Goal: Transaction & Acquisition: Purchase product/service

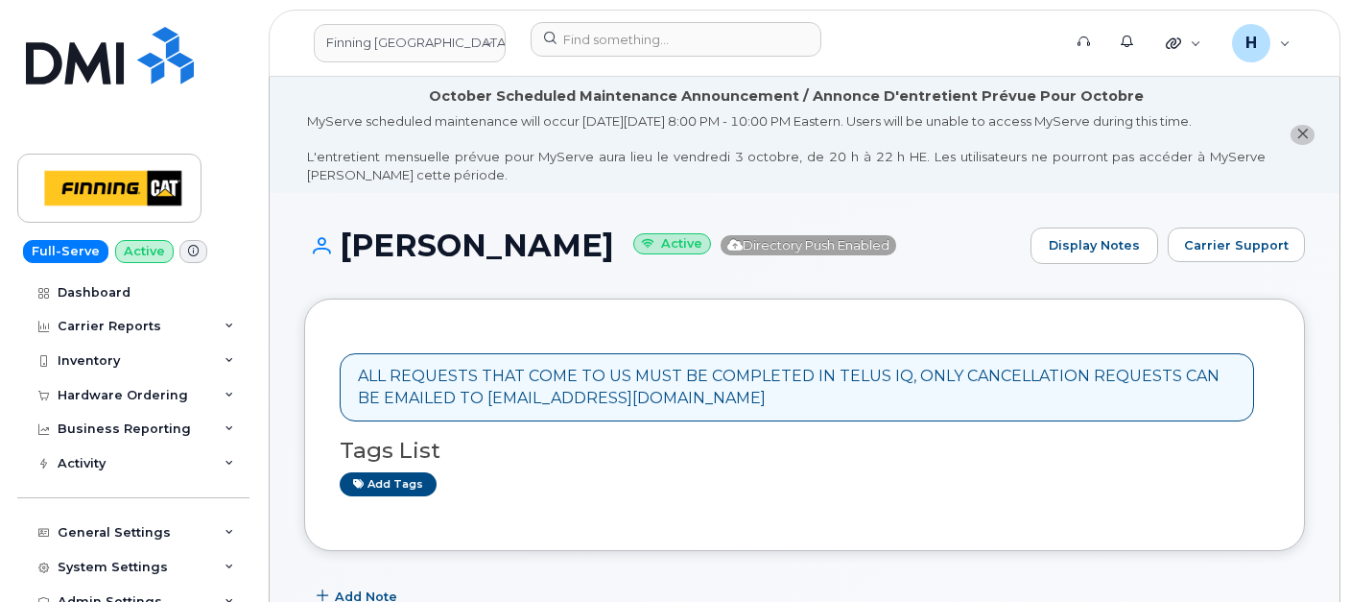
scroll to position [486, 0]
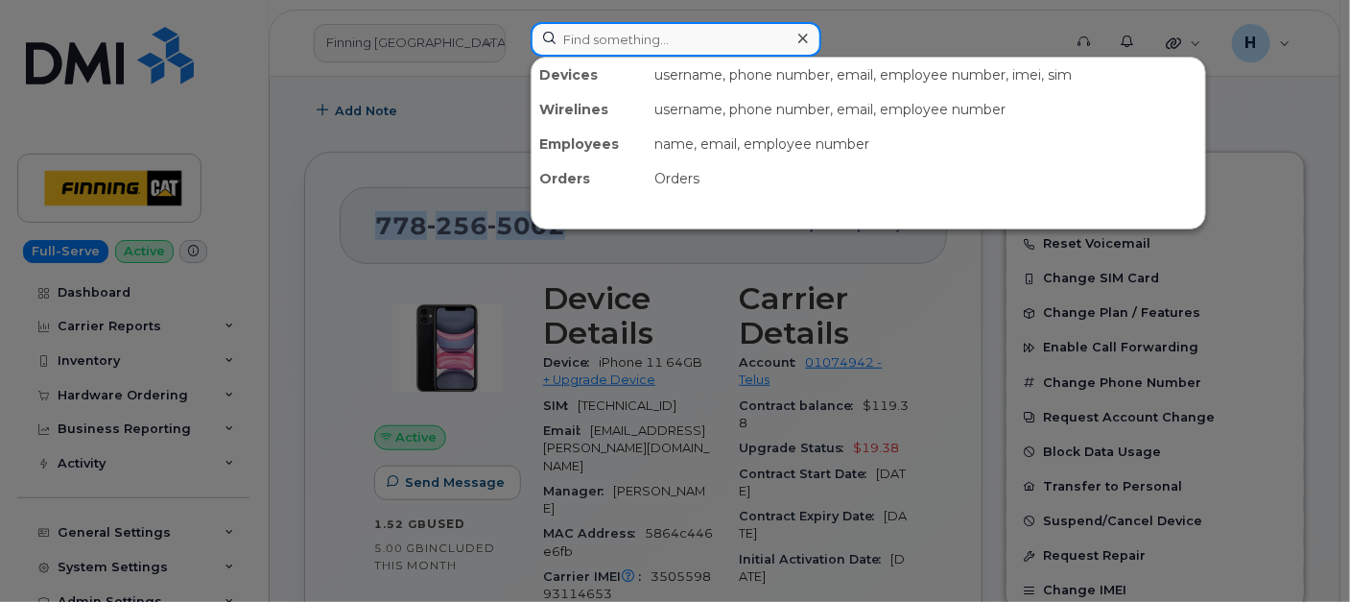
click at [583, 41] on input at bounding box center [676, 39] width 291 height 35
paste input "Cory Longhurst"
type input "Cory Longhurst"
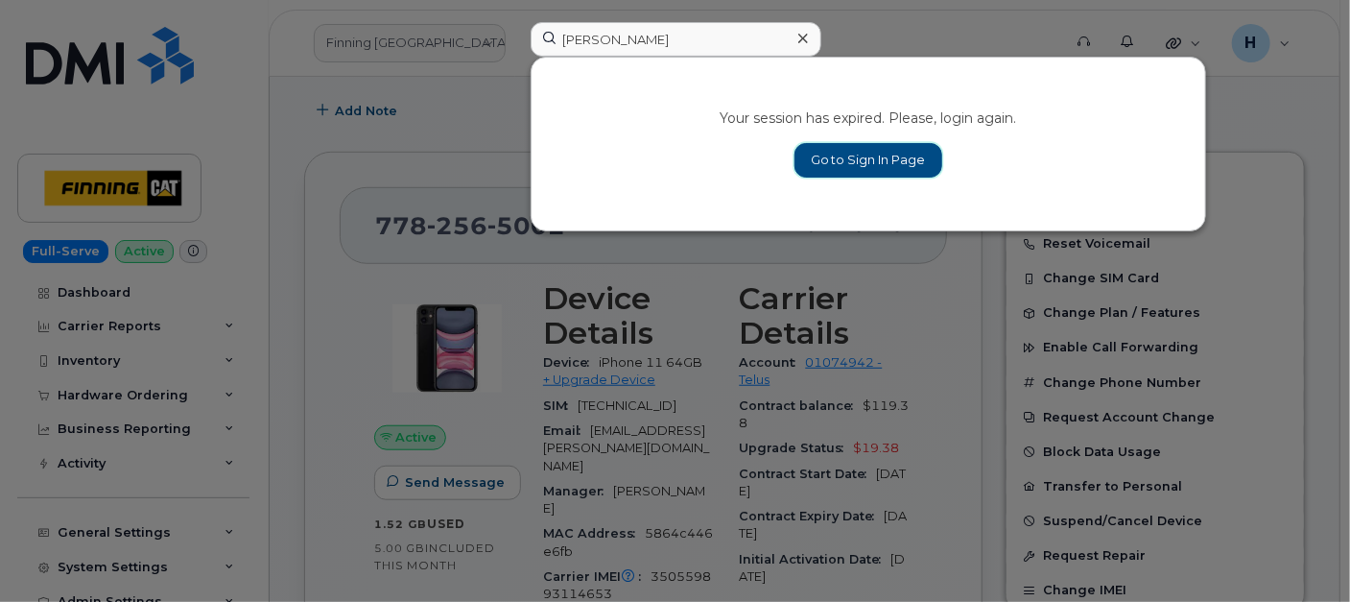
click at [841, 145] on link "Go to Sign In Page" at bounding box center [868, 160] width 148 height 35
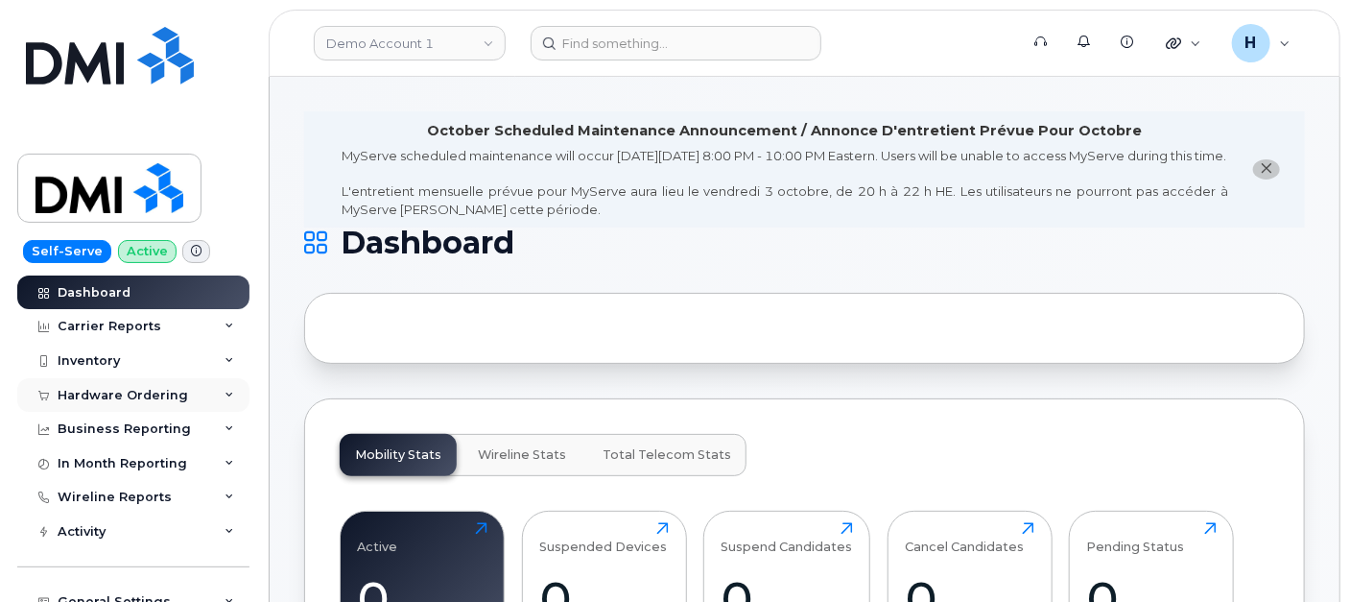
click at [148, 392] on div "Hardware Ordering" at bounding box center [123, 395] width 130 height 15
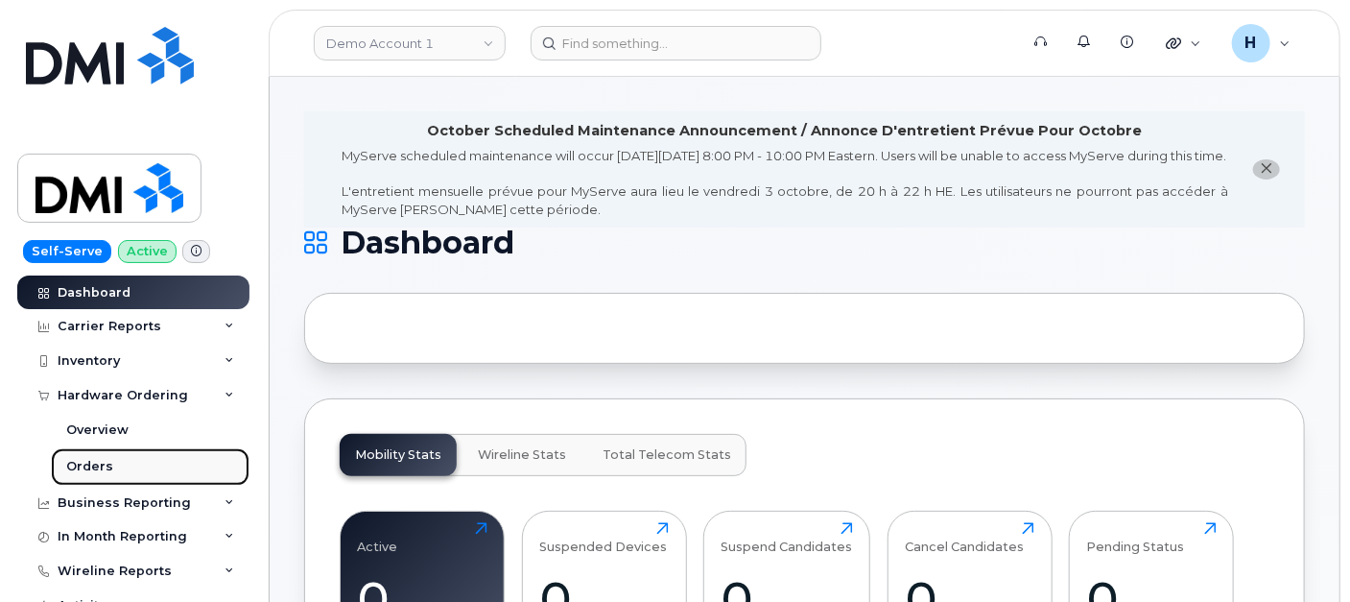
click at [129, 461] on link "Orders" at bounding box center [150, 466] width 199 height 36
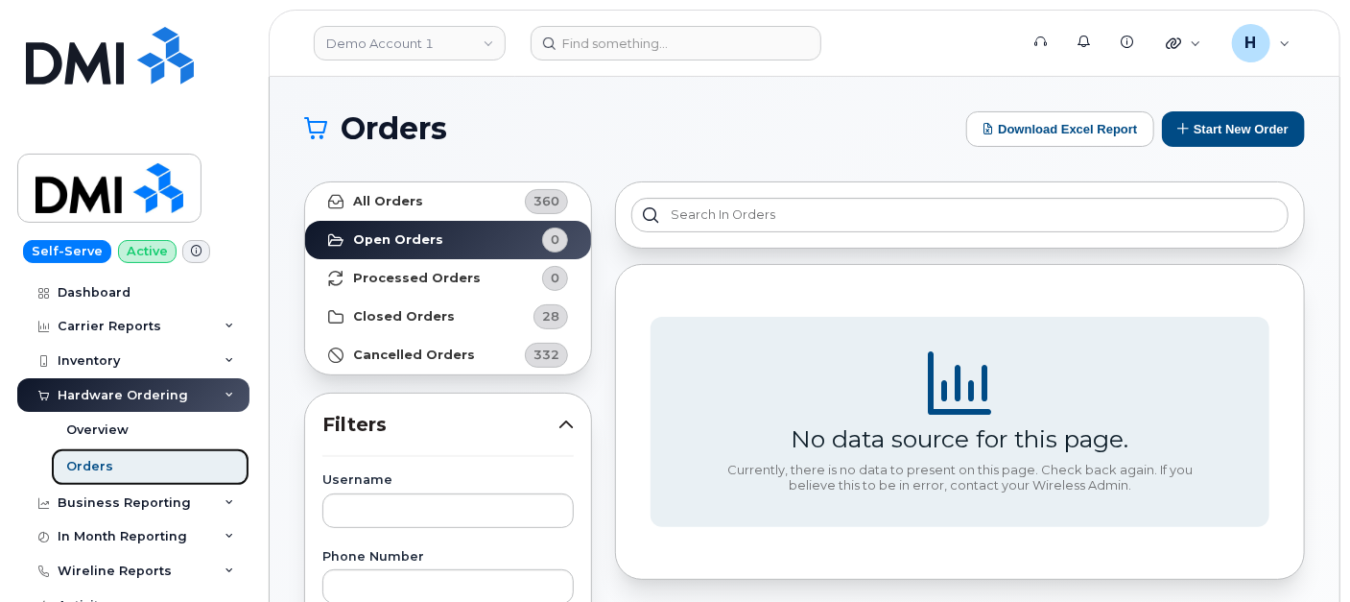
click at [119, 463] on link "Orders" at bounding box center [150, 466] width 199 height 36
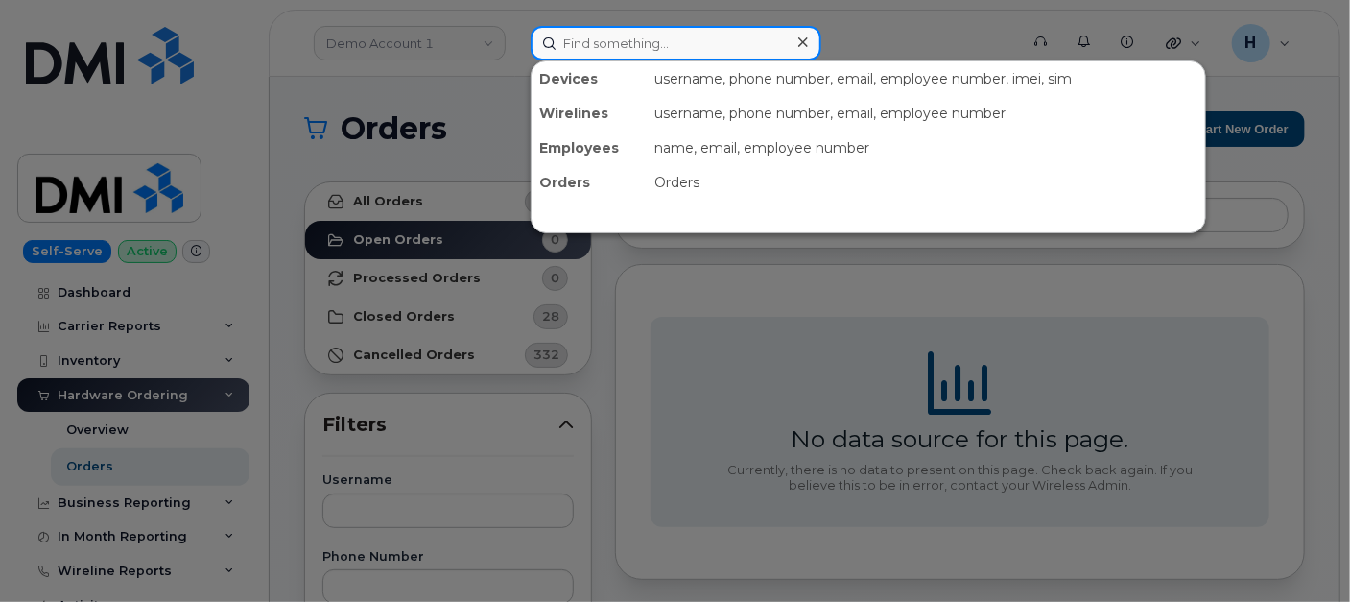
click at [704, 52] on input at bounding box center [676, 43] width 291 height 35
paste input "Cory Longhurst"
type input "Cory Longhurst"
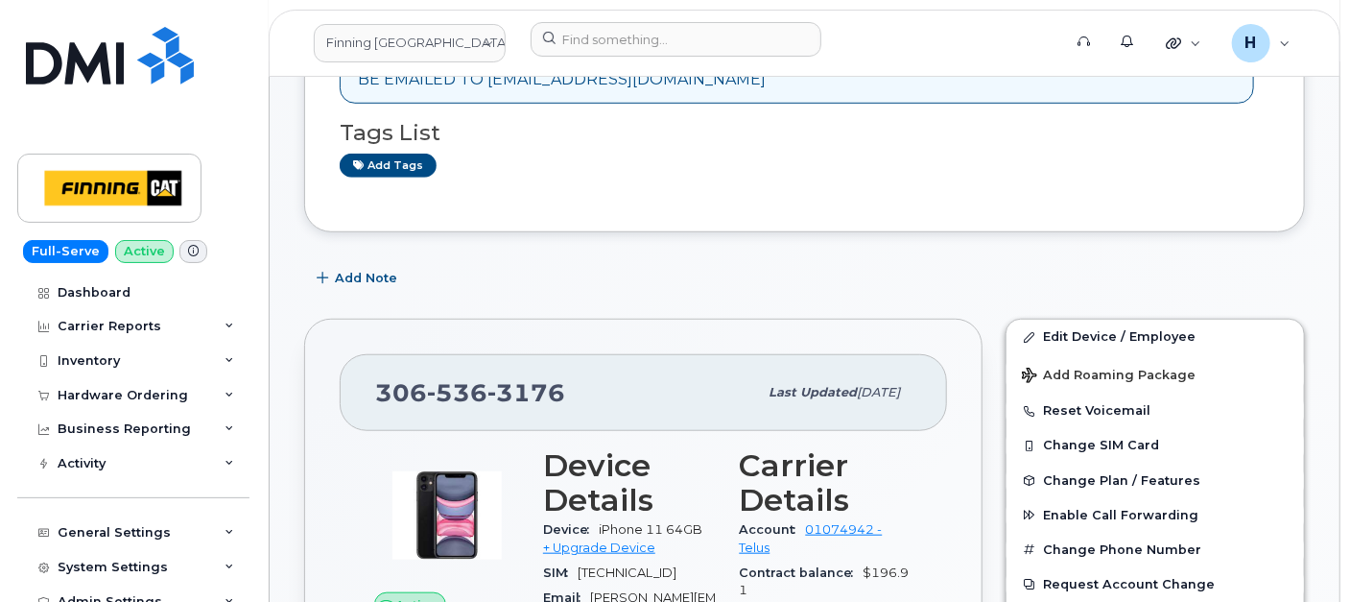
scroll to position [639, 0]
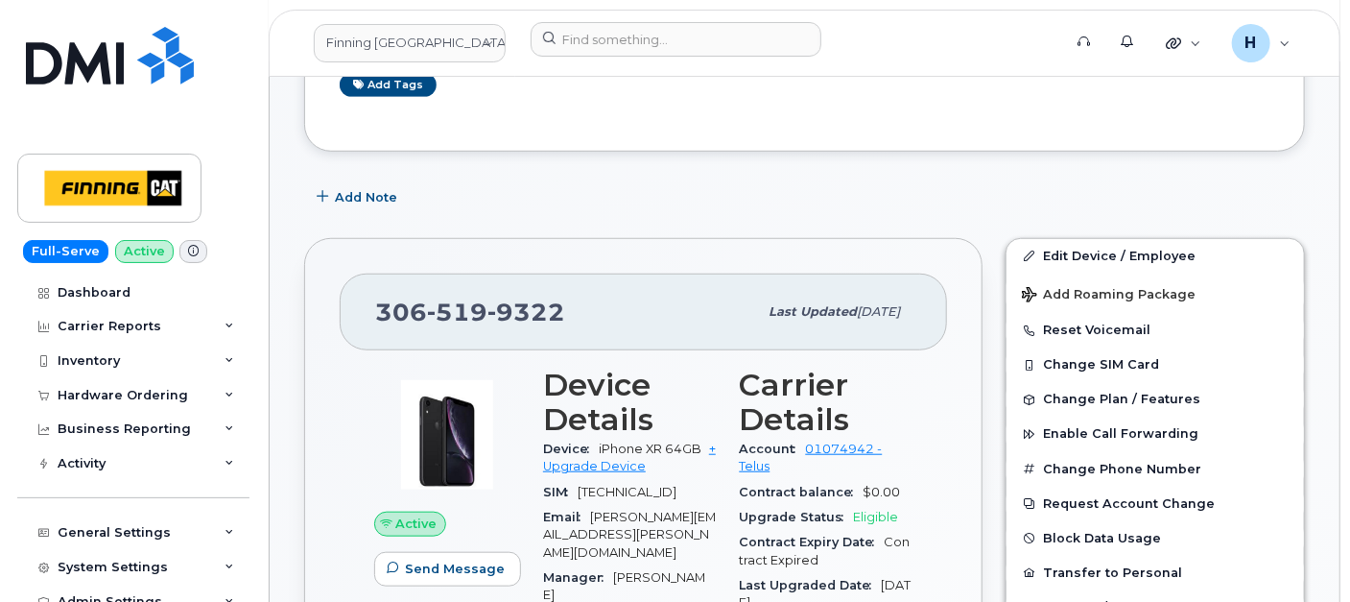
scroll to position [639, 0]
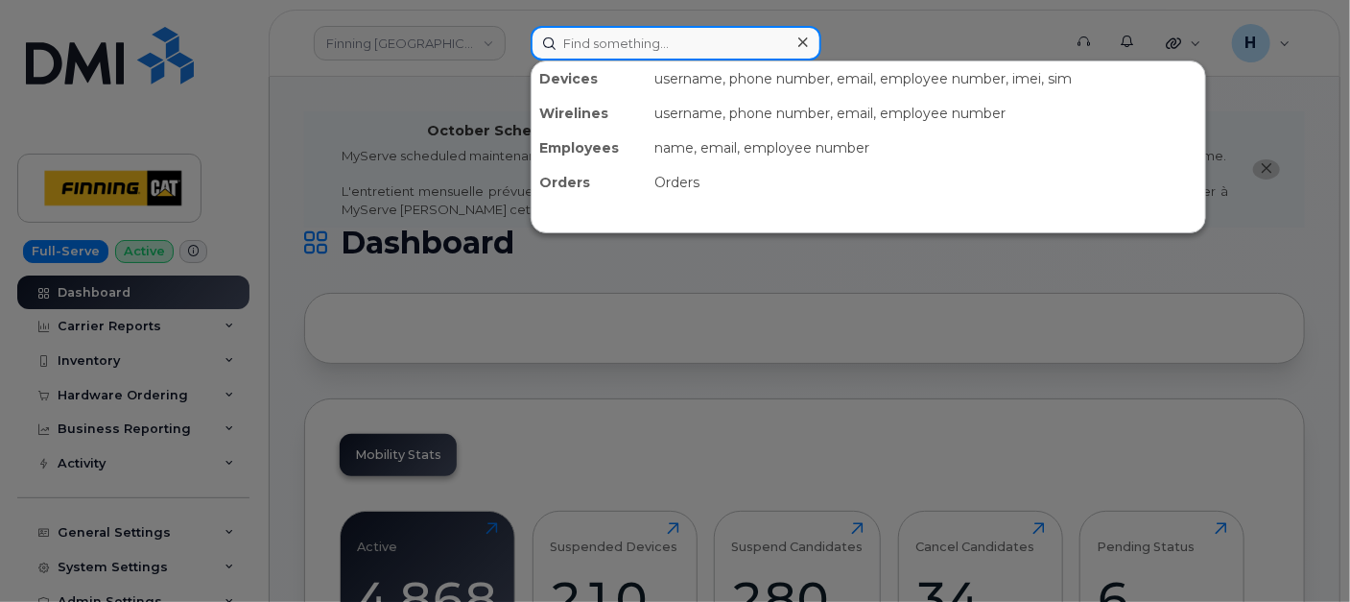
click at [575, 29] on input at bounding box center [676, 43] width 291 height 35
paste input "[PERSON_NAME]"
type input "Allen Hare"
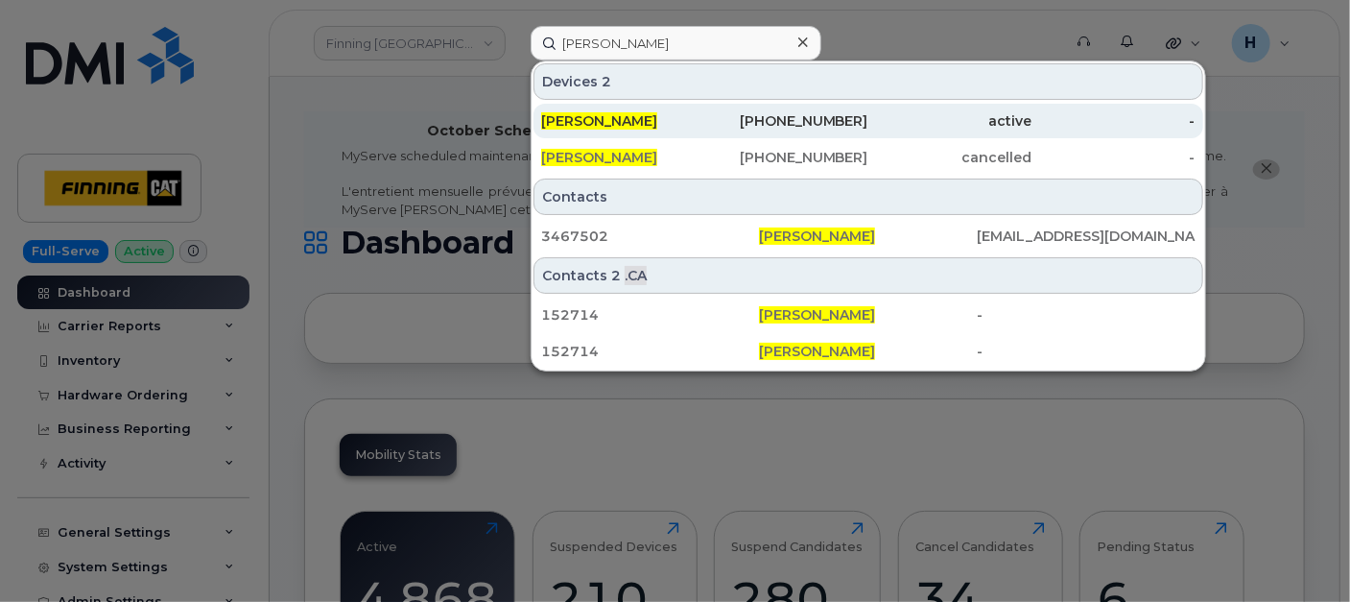
click at [561, 122] on span "[PERSON_NAME]" at bounding box center [599, 120] width 116 height 17
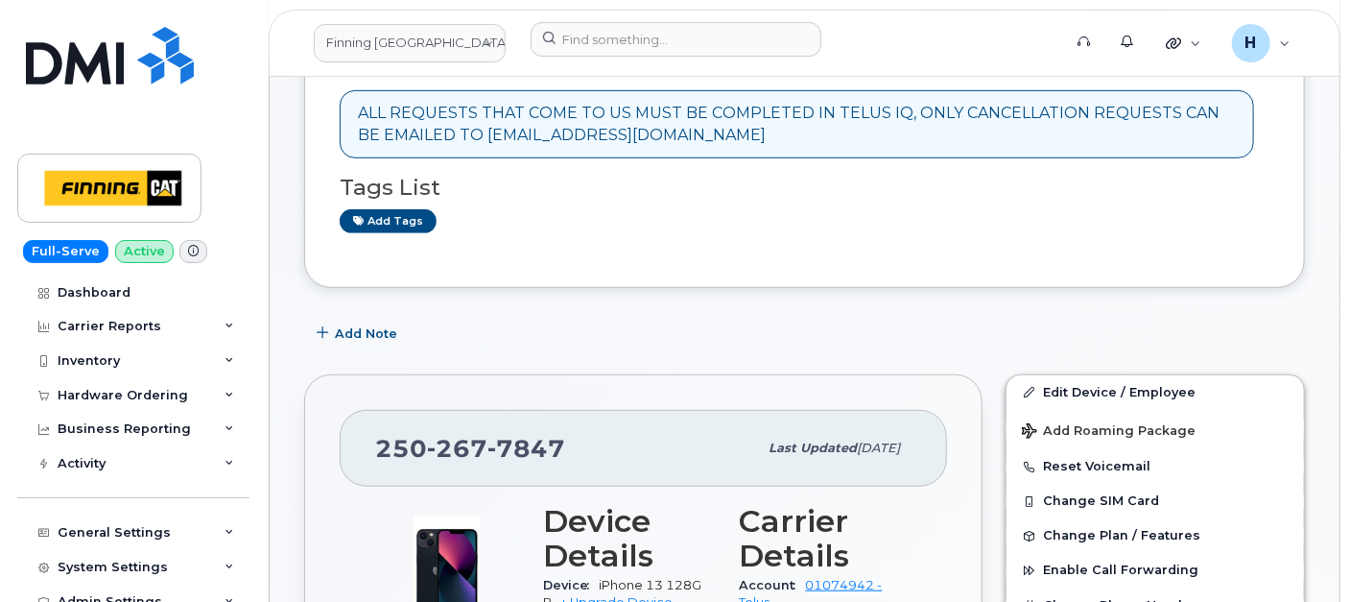
scroll to position [533, 0]
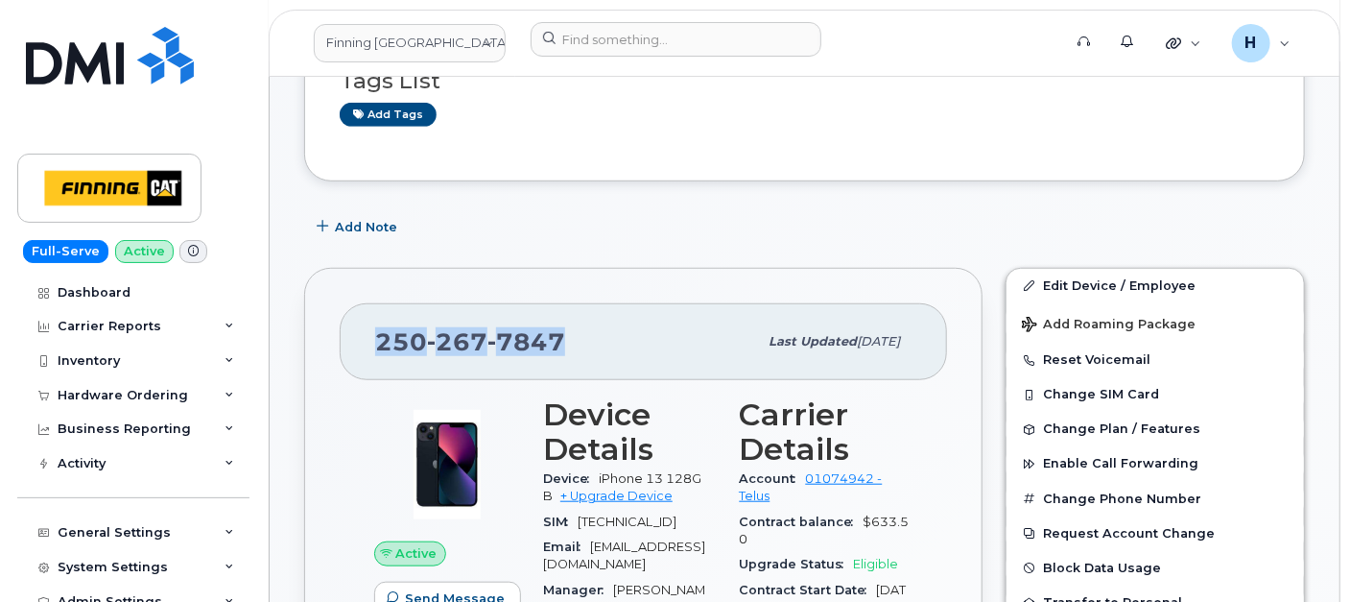
drag, startPoint x: 574, startPoint y: 367, endPoint x: 349, endPoint y: 355, distance: 224.8
click at [349, 355] on div "250 267 7847 Last updated Oct 06, 2025" at bounding box center [643, 341] width 607 height 77
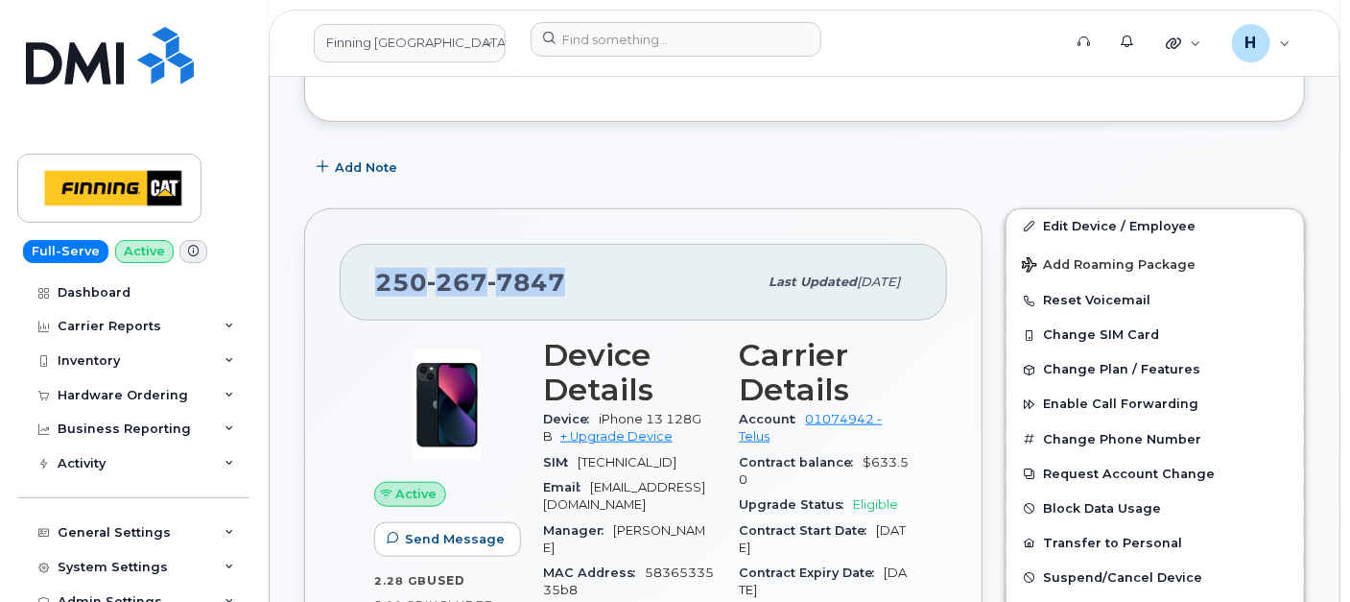
scroll to position [639, 0]
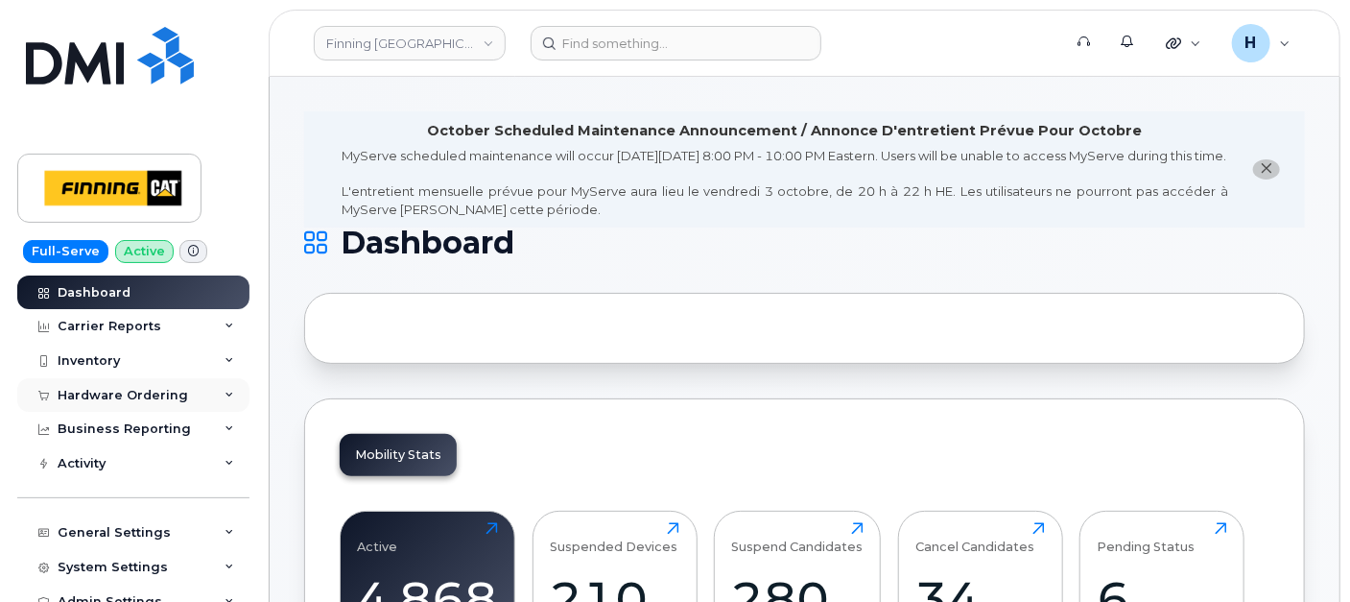
click at [179, 397] on div "Hardware Ordering" at bounding box center [123, 395] width 130 height 15
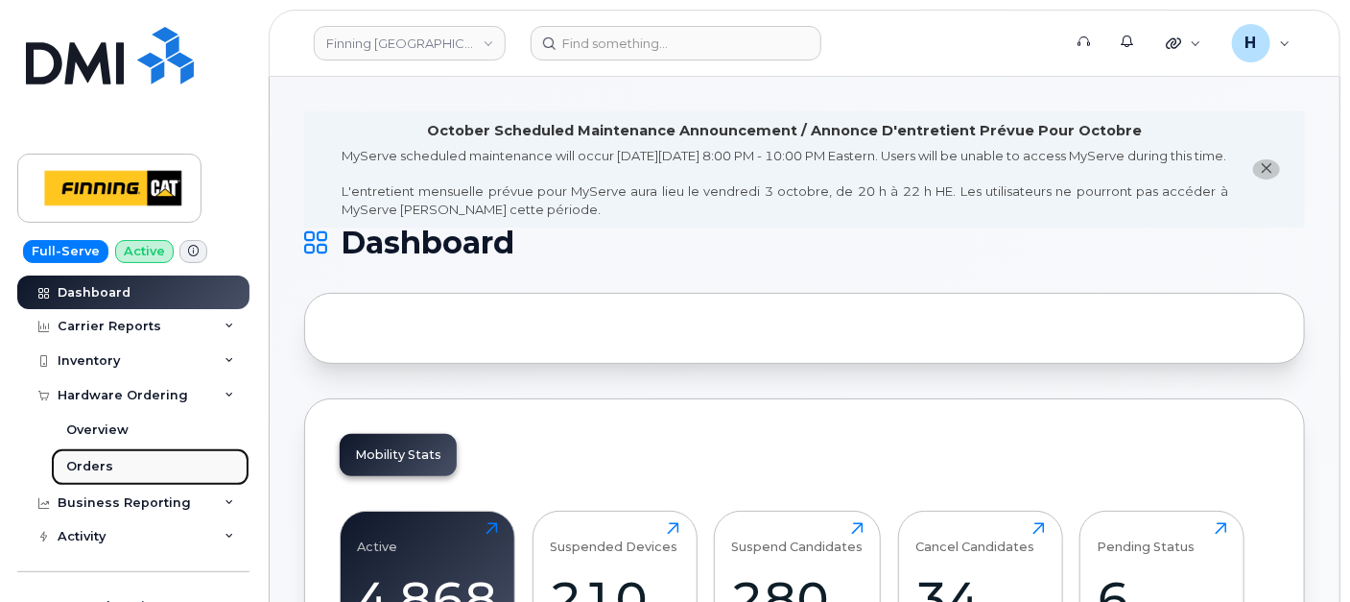
click at [137, 471] on link "Orders" at bounding box center [150, 466] width 199 height 36
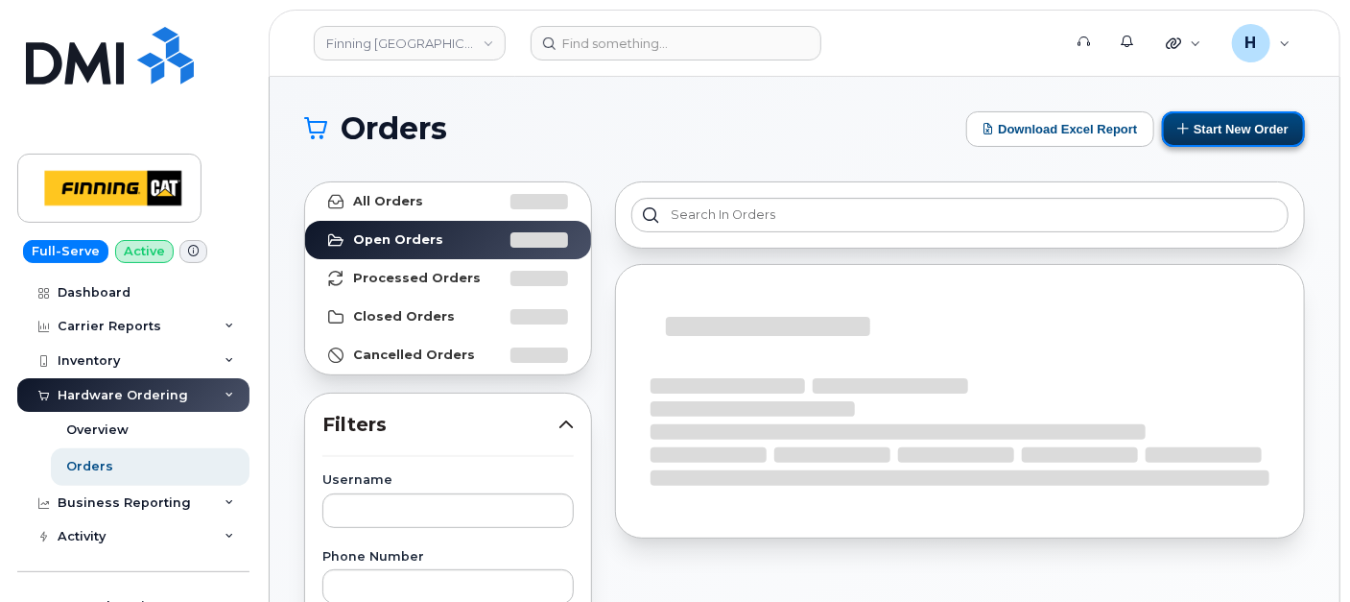
click at [1214, 120] on button "Start New Order" at bounding box center [1233, 129] width 143 height 36
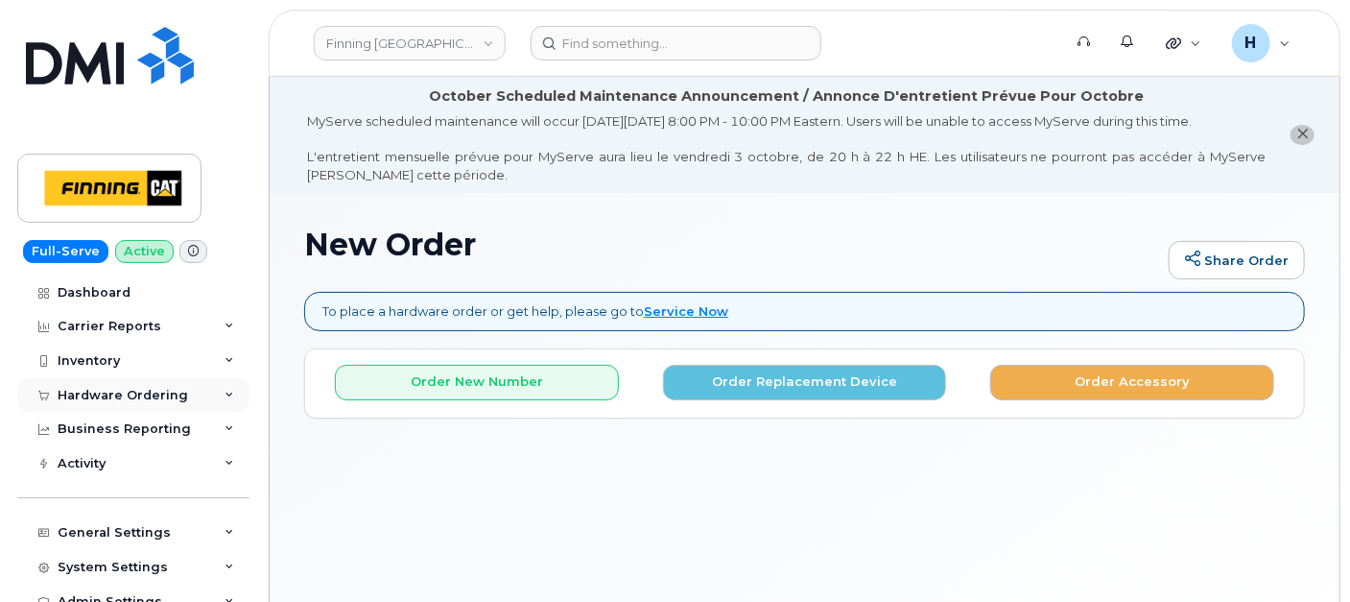
click at [93, 388] on div "Hardware Ordering" at bounding box center [123, 395] width 130 height 15
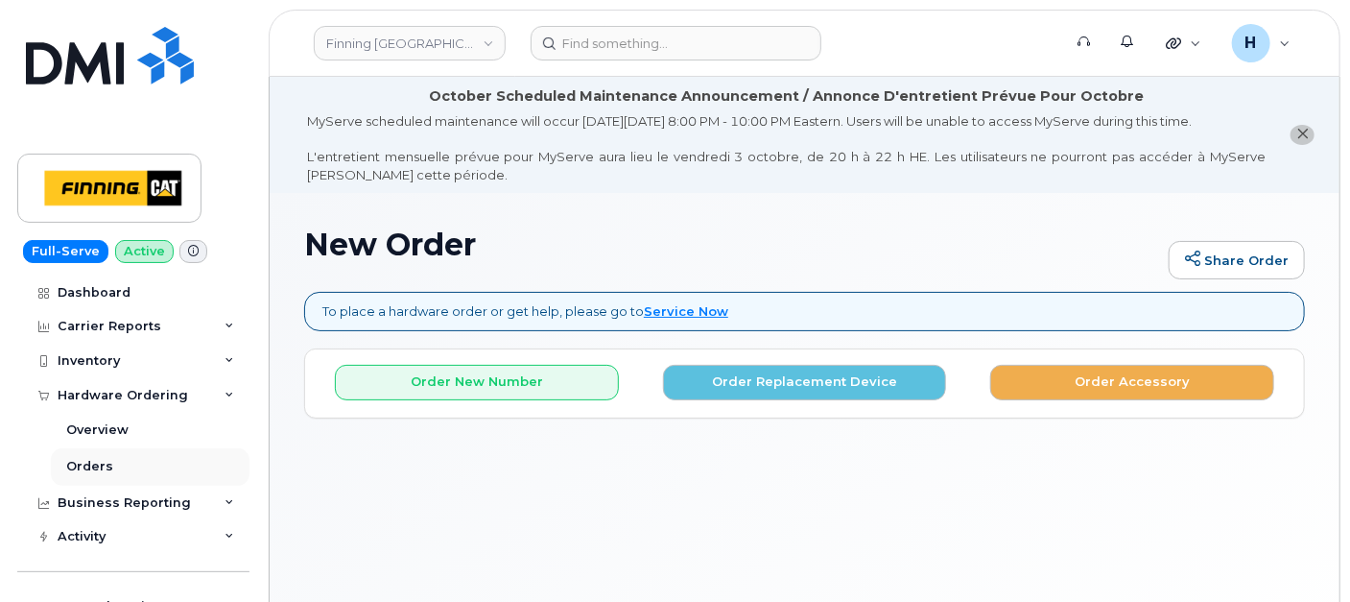
click at [83, 486] on div "Business Reporting" at bounding box center [133, 503] width 232 height 35
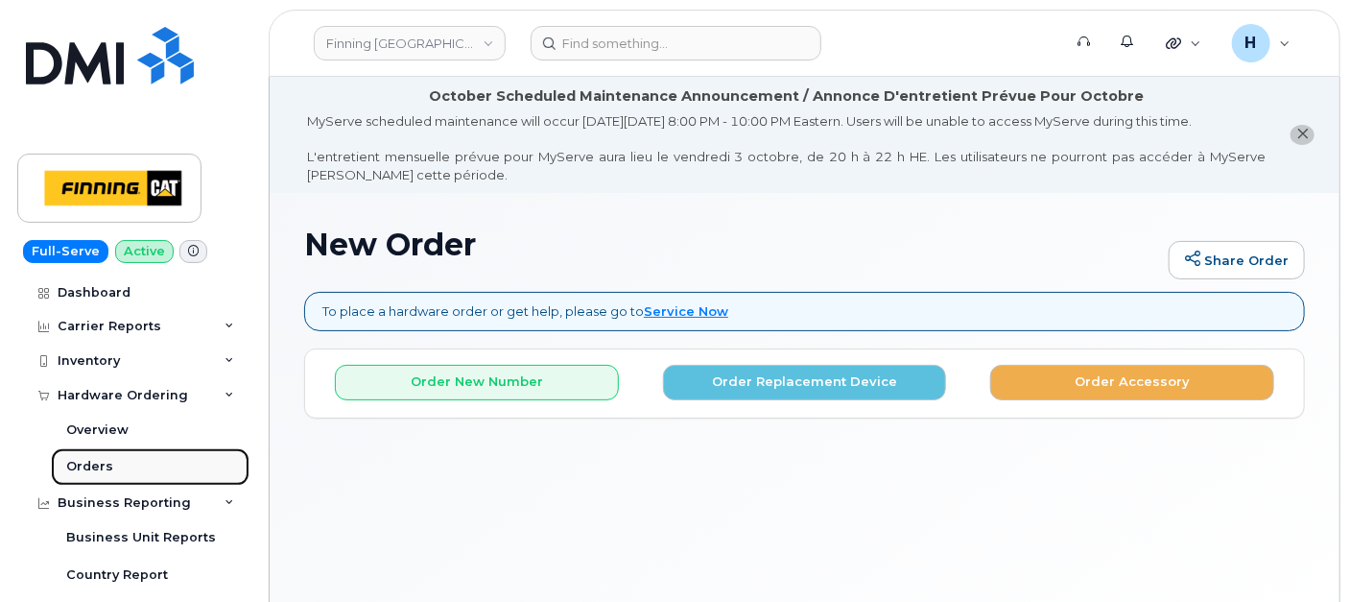
click at [84, 473] on div "Orders" at bounding box center [89, 466] width 47 height 17
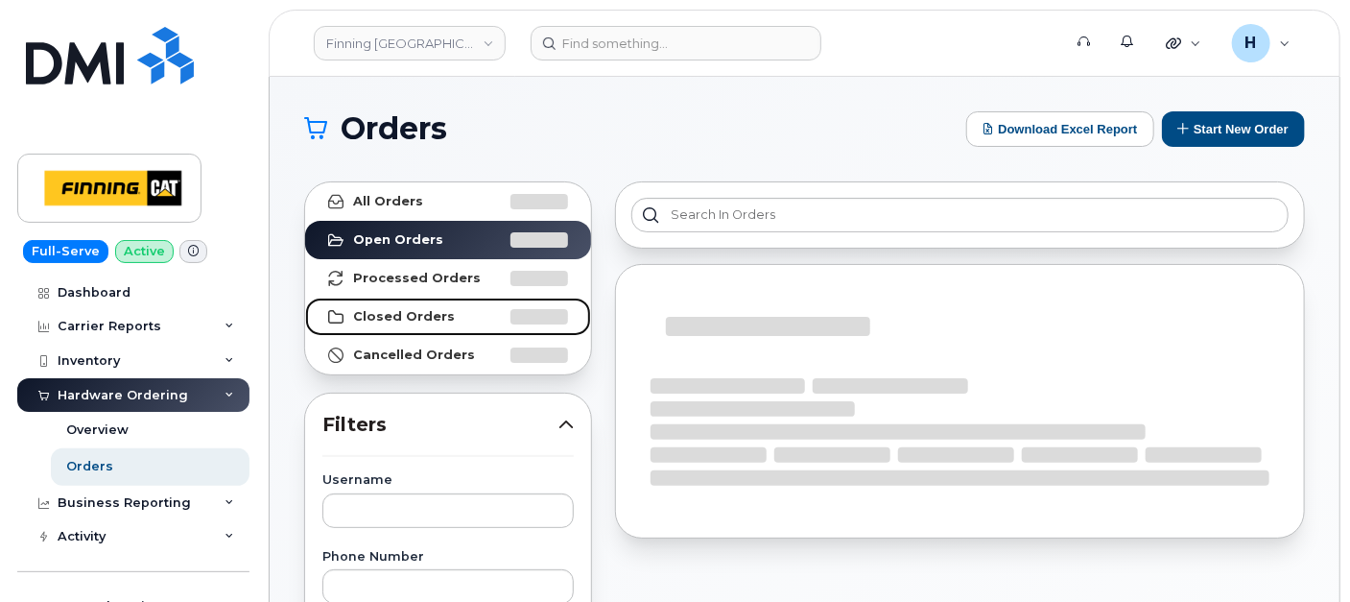
click at [411, 326] on link "Closed Orders" at bounding box center [448, 316] width 286 height 38
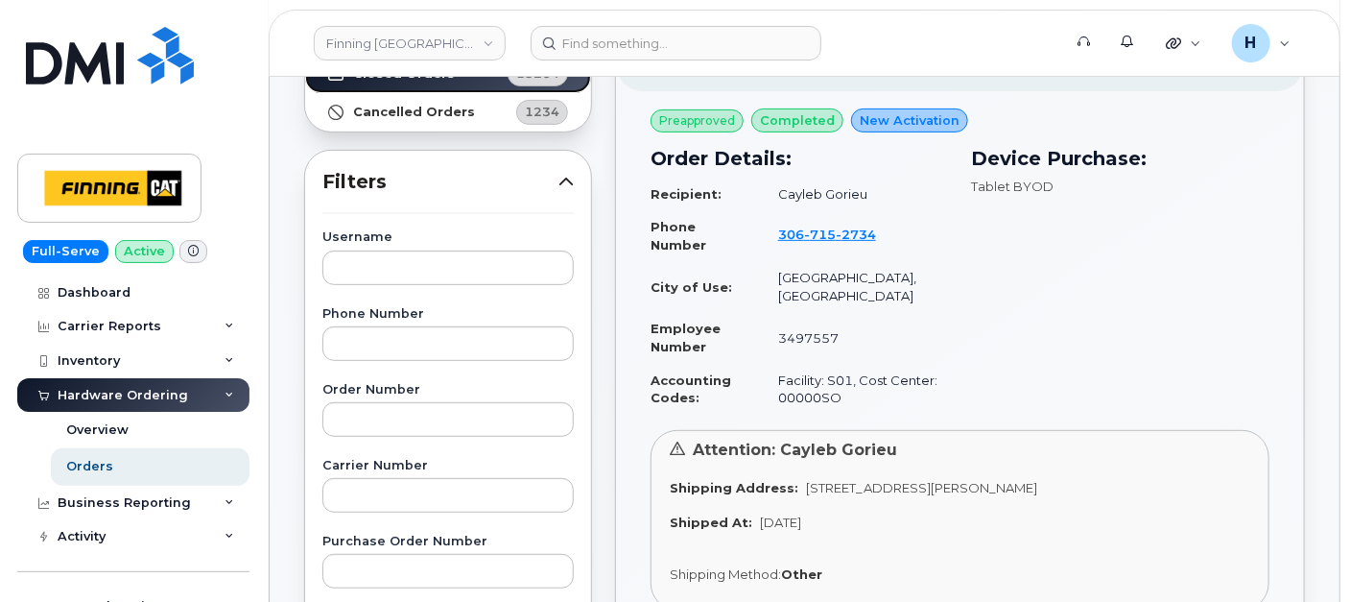
scroll to position [213, 0]
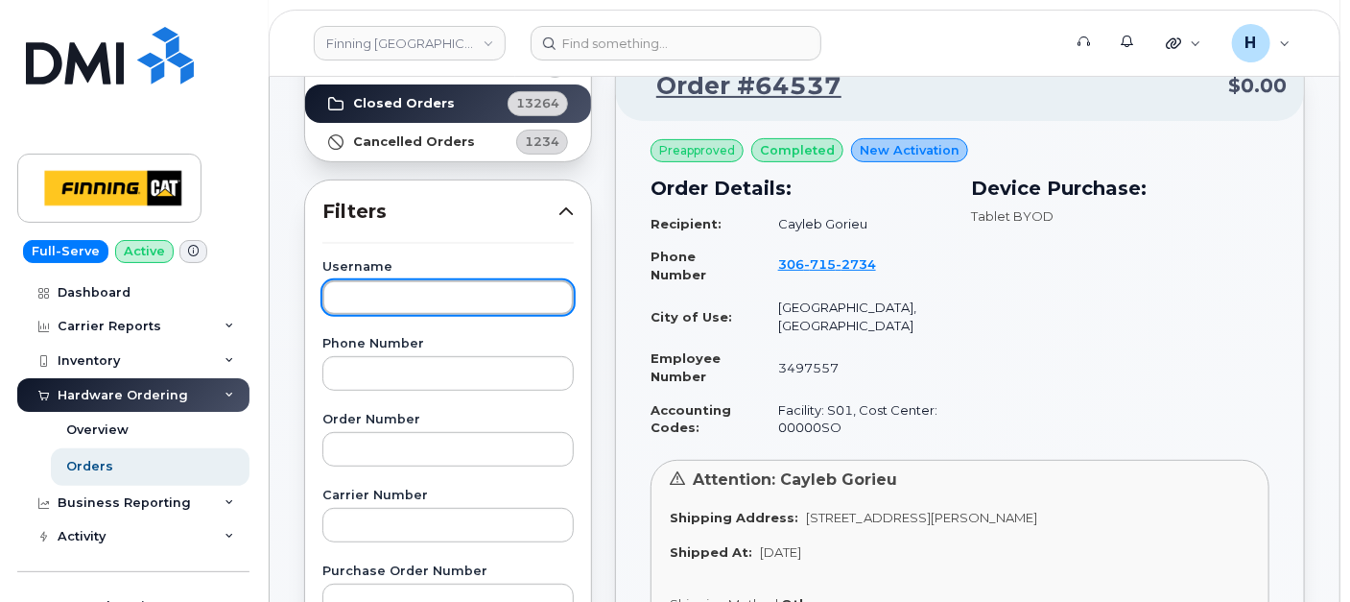
click at [396, 294] on input "text" at bounding box center [447, 297] width 251 height 35
type input "zach"
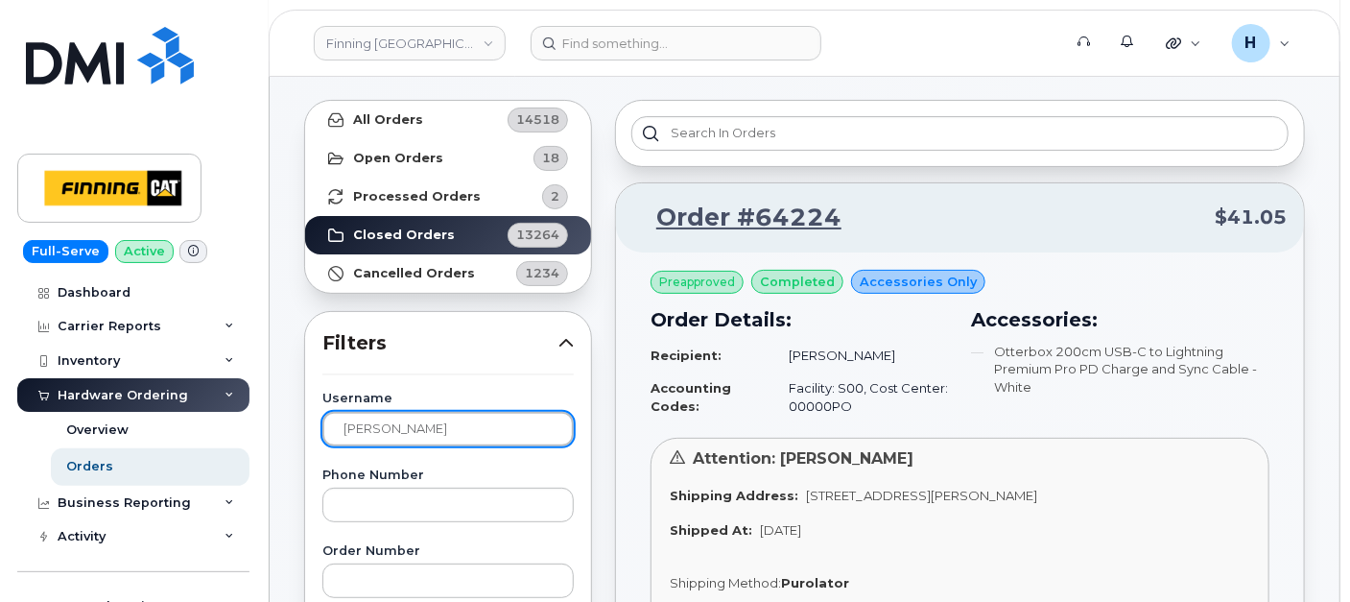
scroll to position [0, 0]
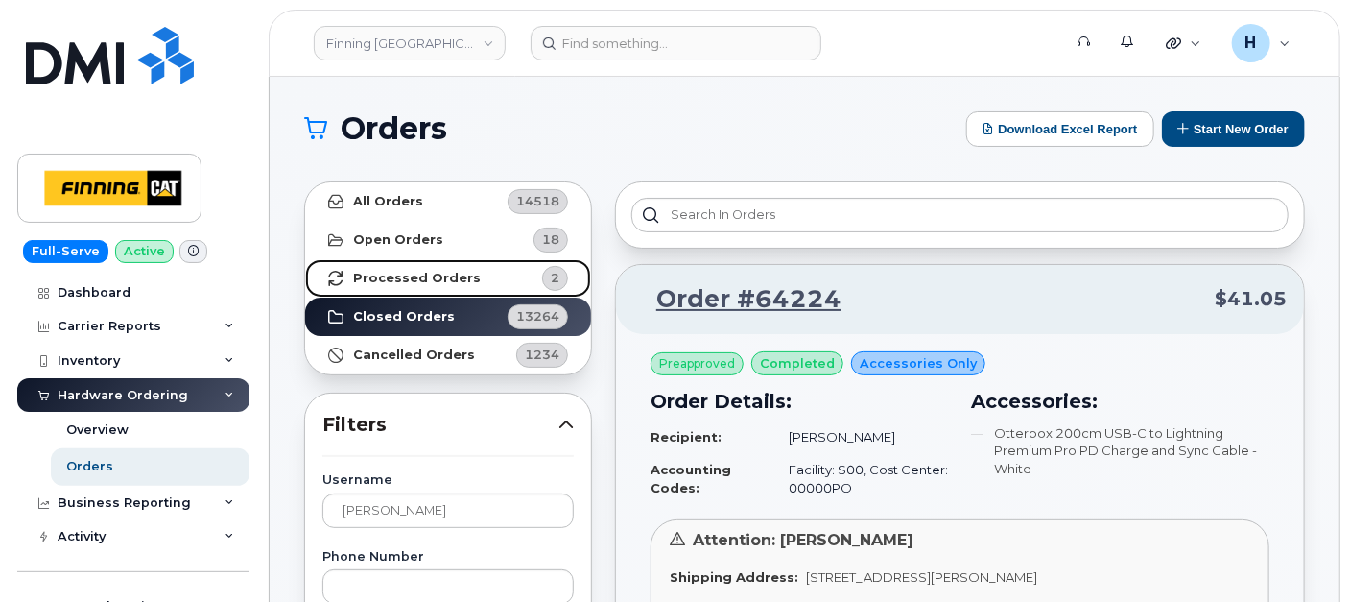
click at [404, 266] on link "Processed Orders 2" at bounding box center [448, 278] width 286 height 38
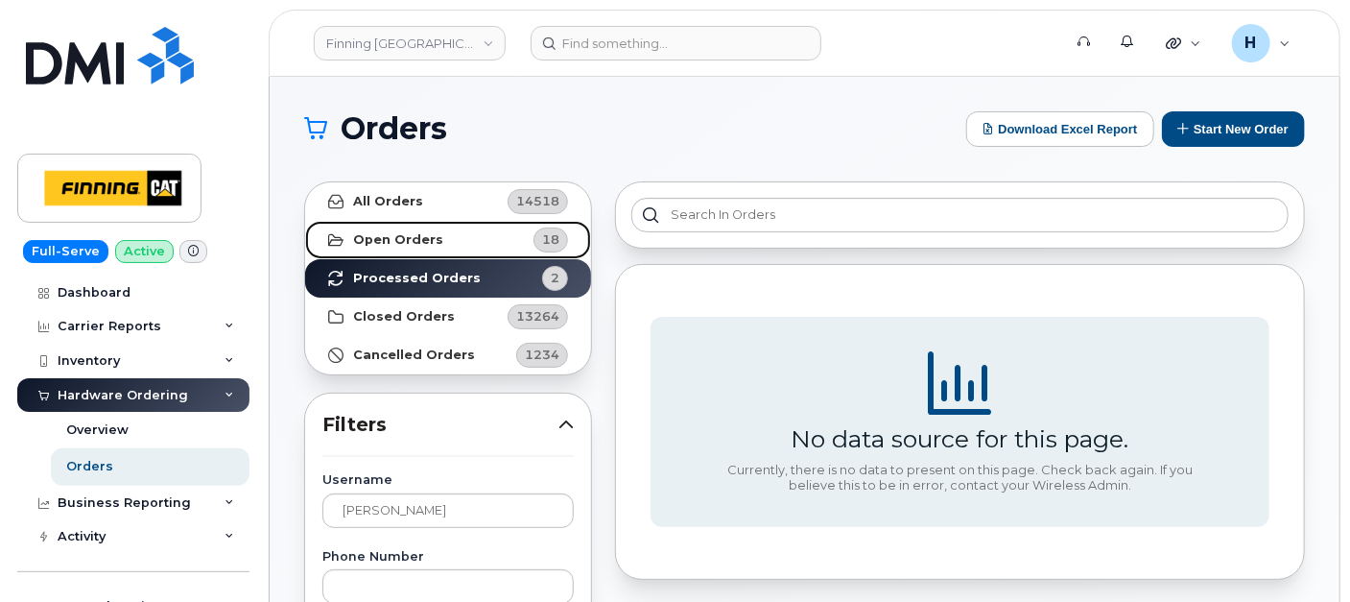
click at [418, 232] on strong "Open Orders" at bounding box center [398, 239] width 90 height 15
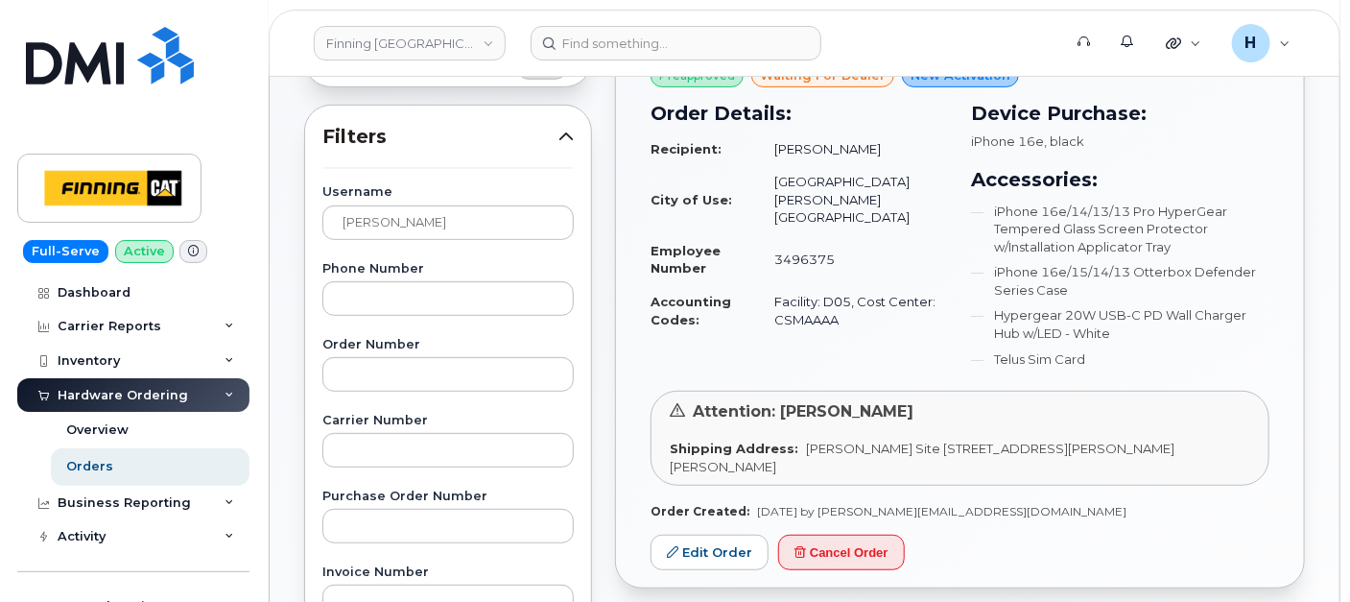
scroll to position [320, 0]
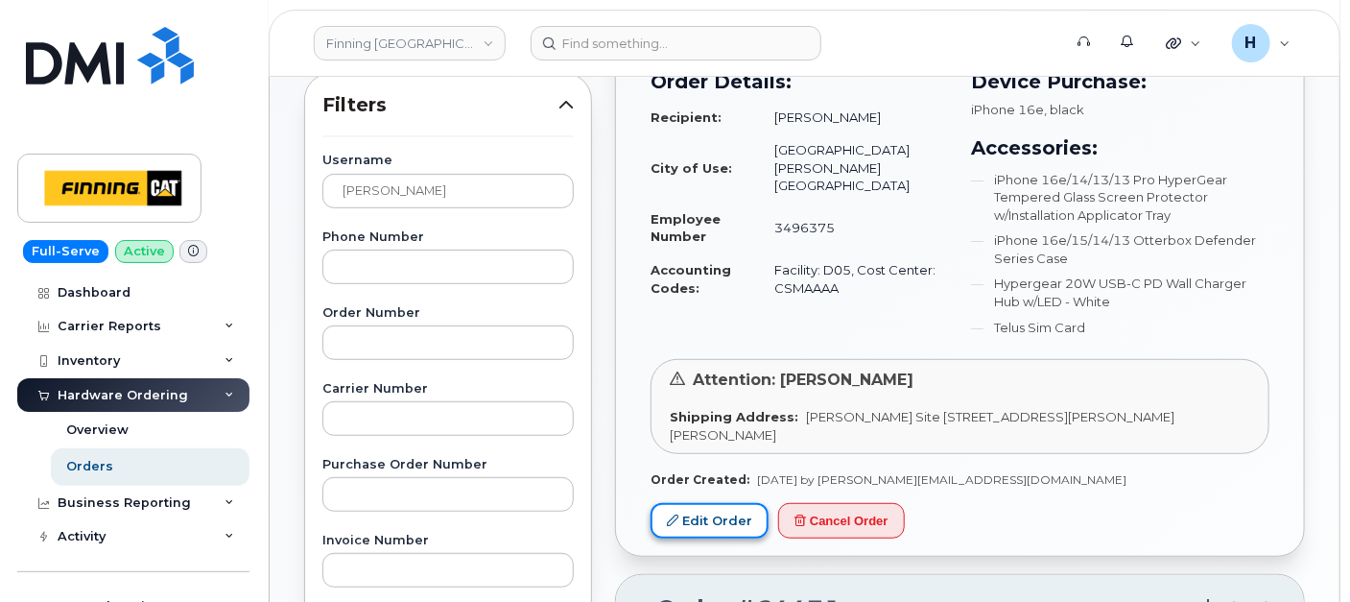
click at [704, 525] on link "Edit Order" at bounding box center [710, 521] width 118 height 36
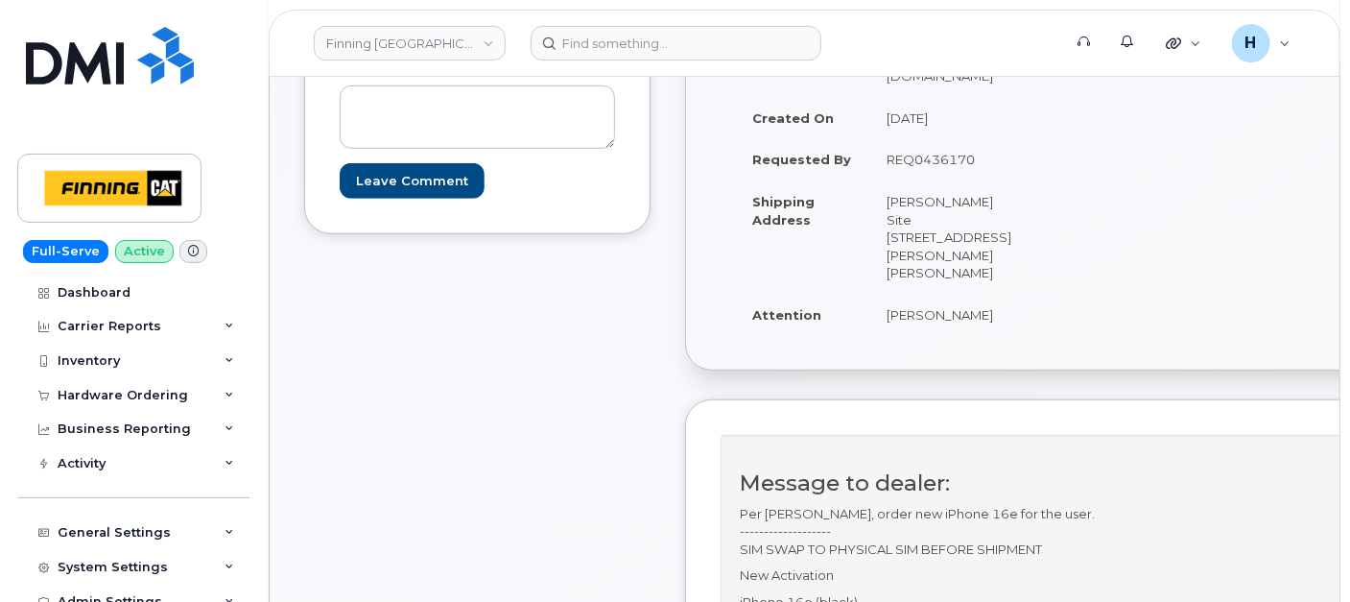
scroll to position [639, 0]
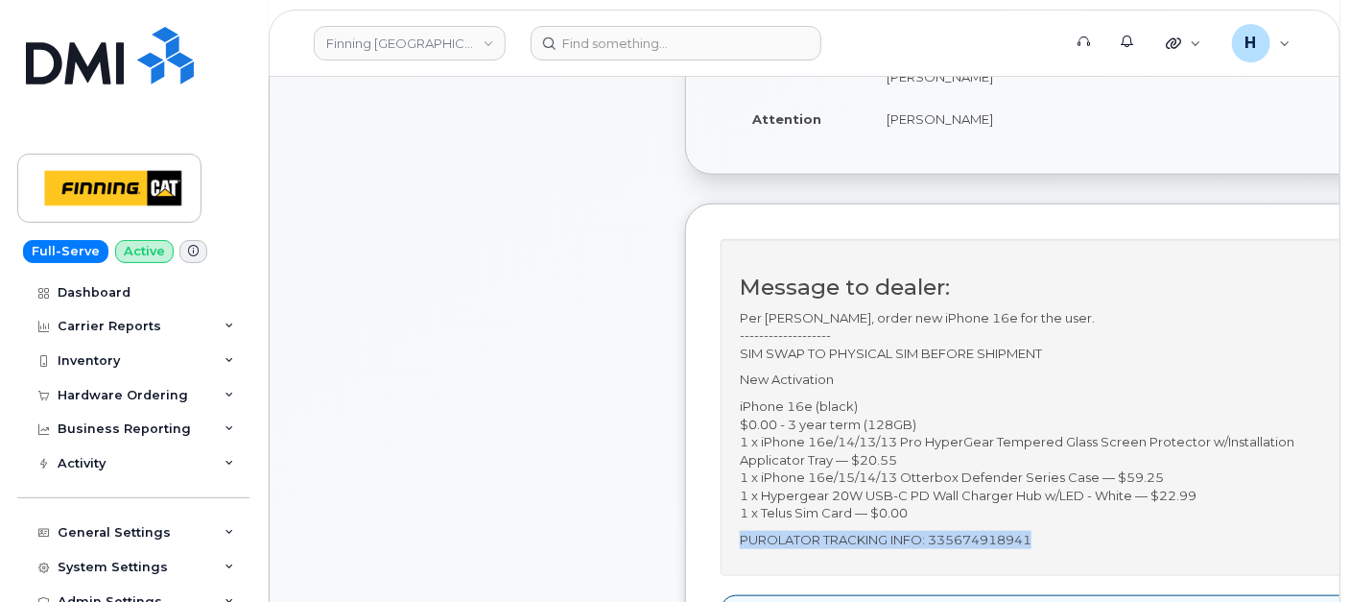
drag, startPoint x: 1082, startPoint y: 506, endPoint x: 753, endPoint y: 507, distance: 329.1
click at [753, 531] on p "PUROLATOR TRACKING INFO: 335674918941" at bounding box center [1043, 540] width 606 height 18
copy p "PUROLATOR TRACKING INFO: 335674918941"
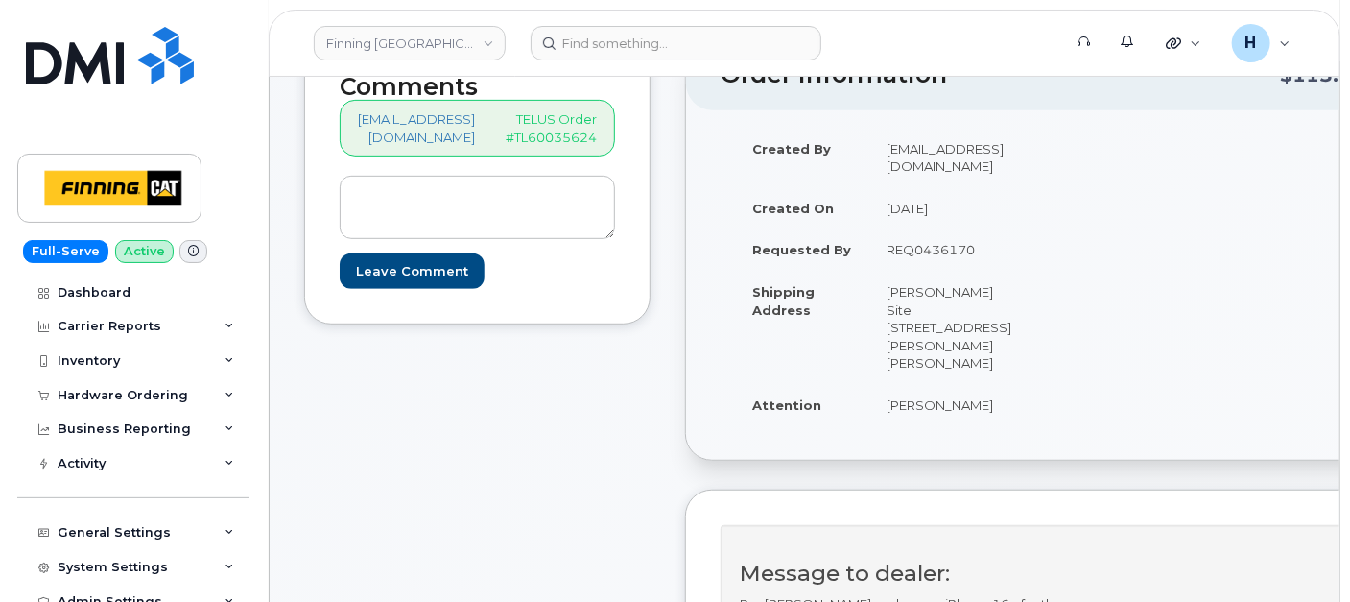
scroll to position [320, 0]
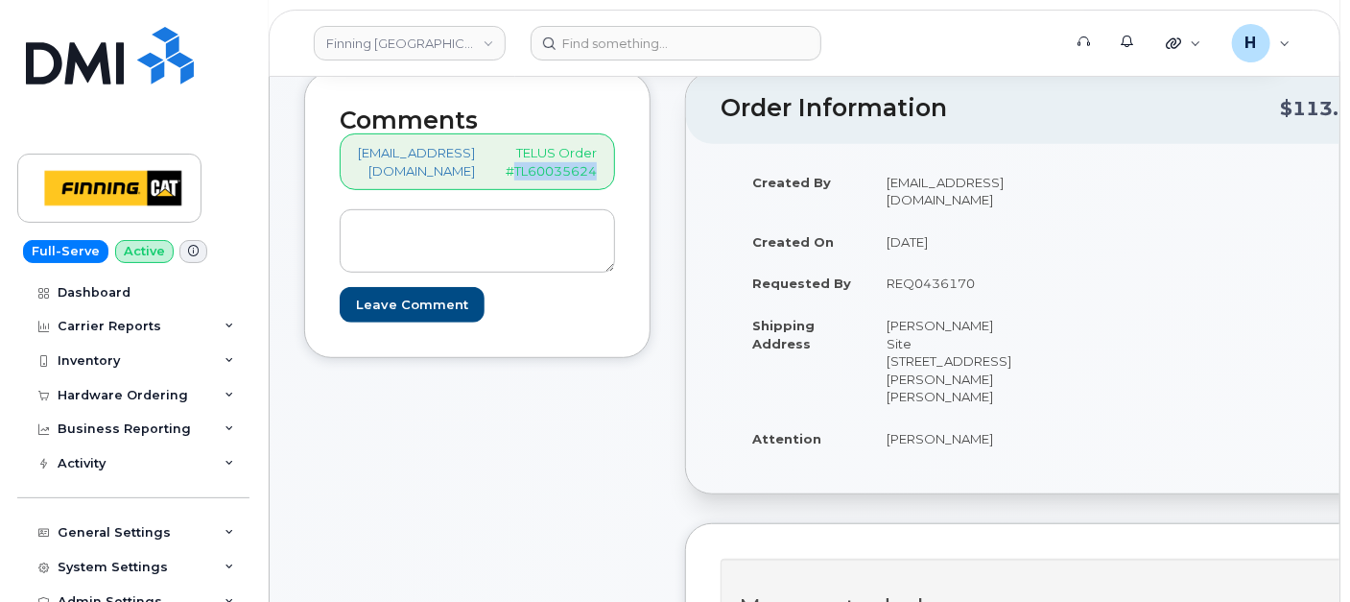
drag, startPoint x: 615, startPoint y: 170, endPoint x: 520, endPoint y: 172, distance: 95.0
click at [520, 172] on div "hakaur@dminc.com TELUS Order #TL60035624" at bounding box center [477, 161] width 275 height 57
copy p "TL60035624"
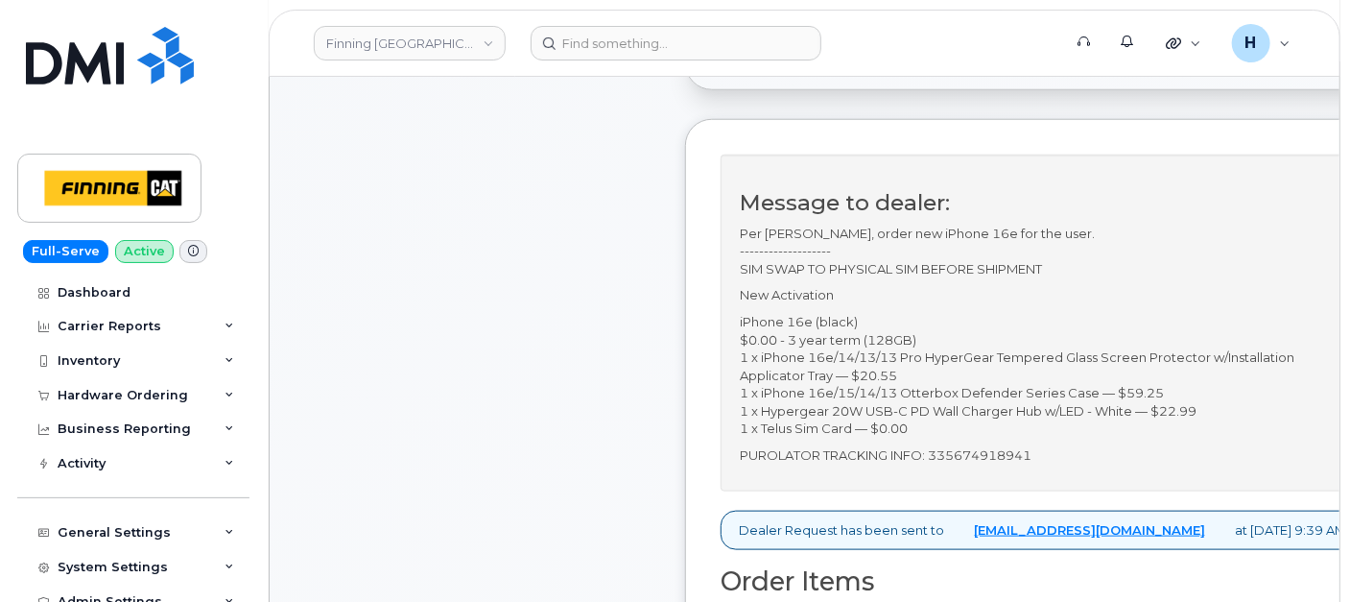
scroll to position [746, 0]
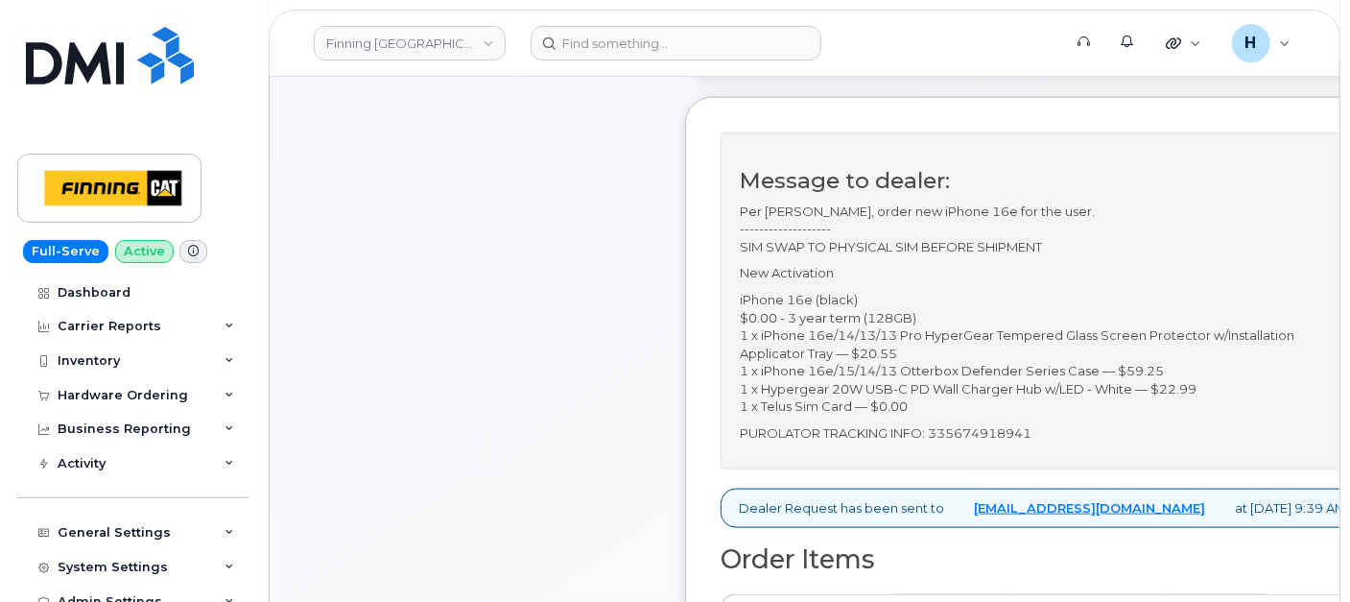
drag, startPoint x: 77, startPoint y: 405, endPoint x: 92, endPoint y: 426, distance: 26.1
click at [77, 405] on div "Hardware Ordering" at bounding box center [133, 395] width 232 height 35
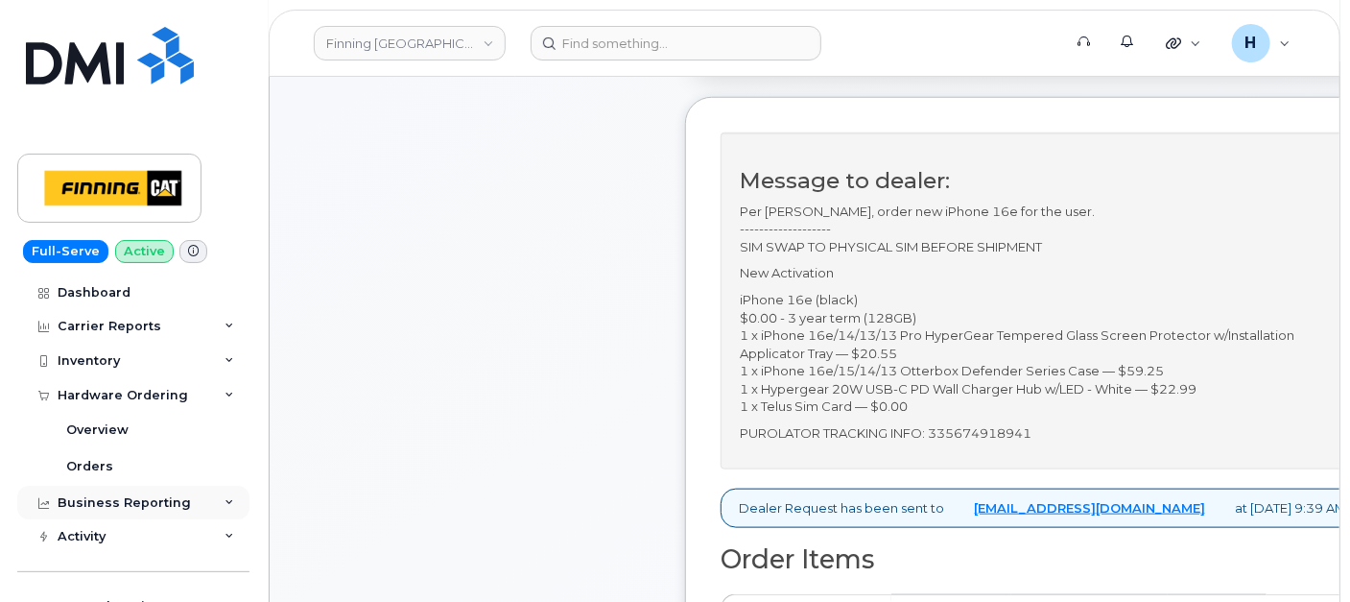
click at [99, 486] on div "Business Reporting" at bounding box center [133, 503] width 232 height 35
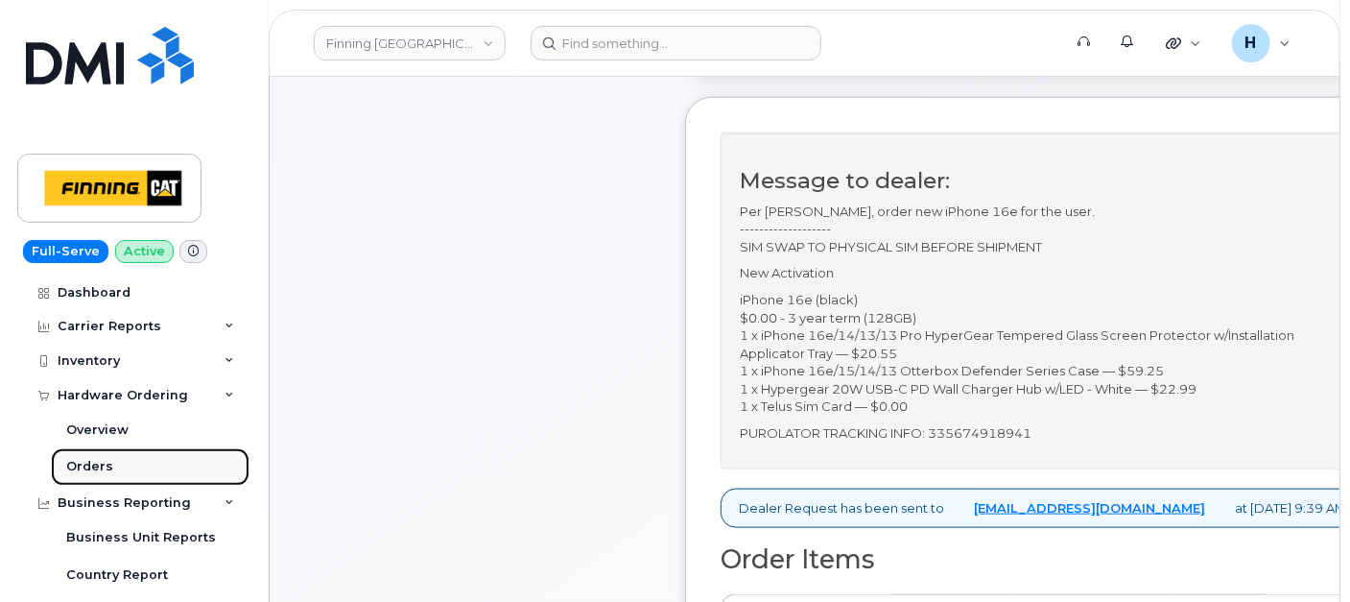
click at [104, 462] on div "Orders" at bounding box center [89, 466] width 47 height 17
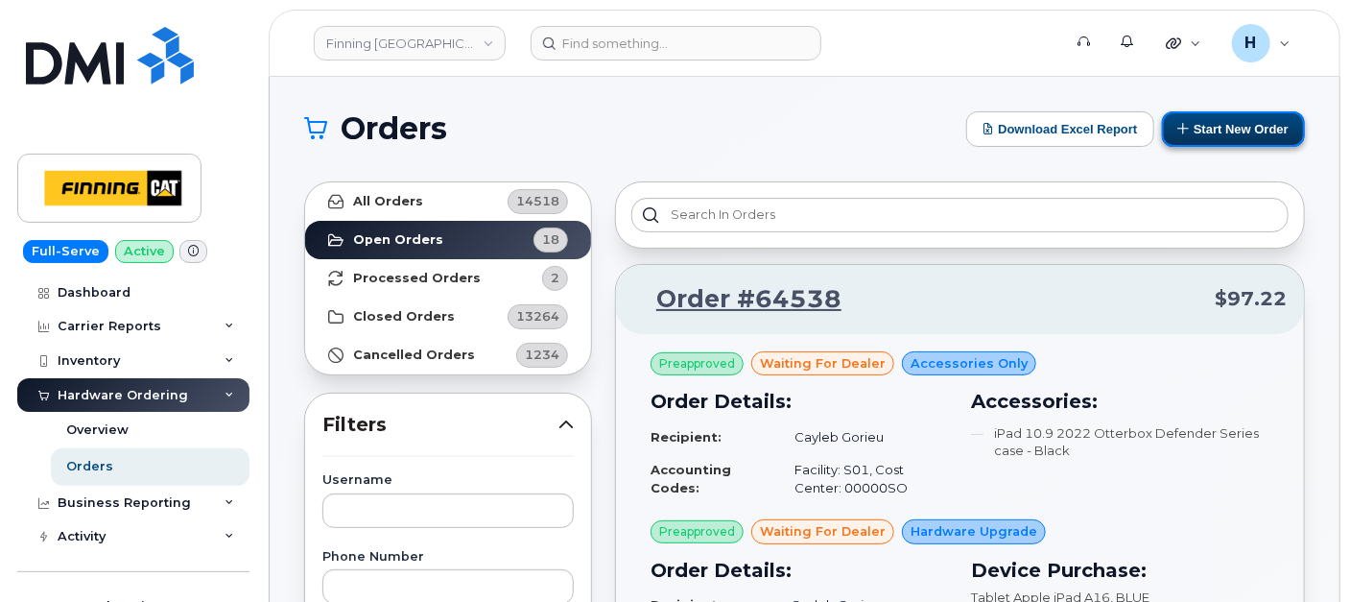
click at [1236, 128] on button "Start New Order" at bounding box center [1233, 129] width 143 height 36
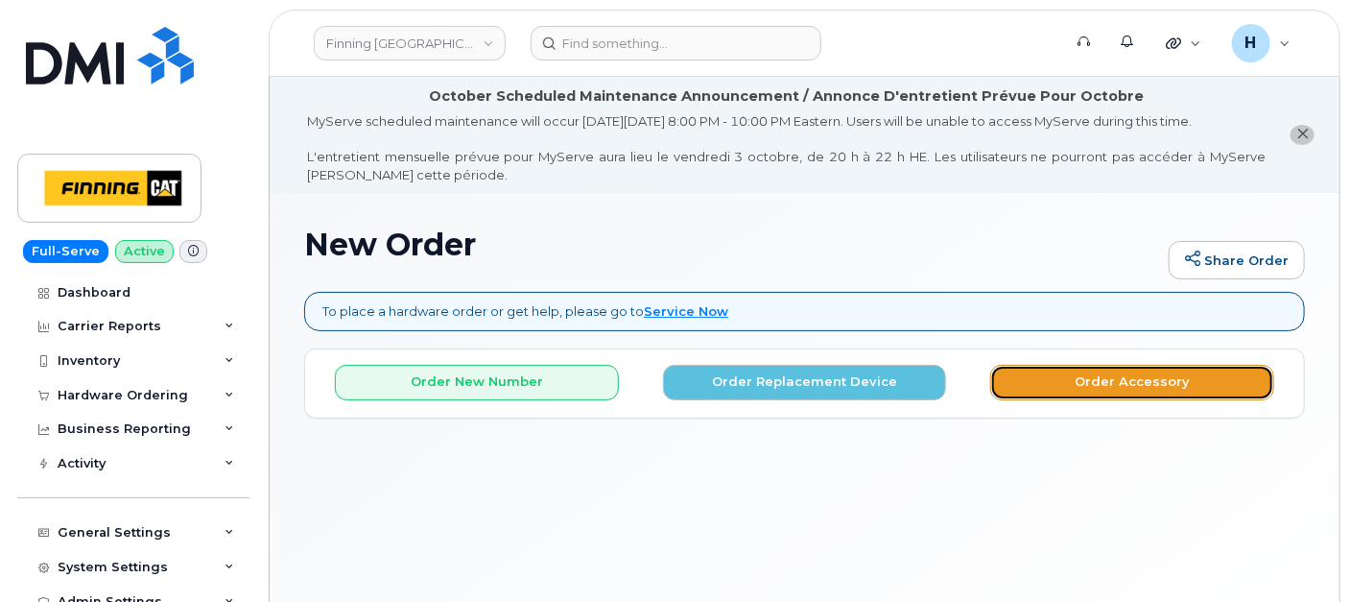
click at [1066, 396] on button "Order Accessory" at bounding box center [1132, 383] width 284 height 36
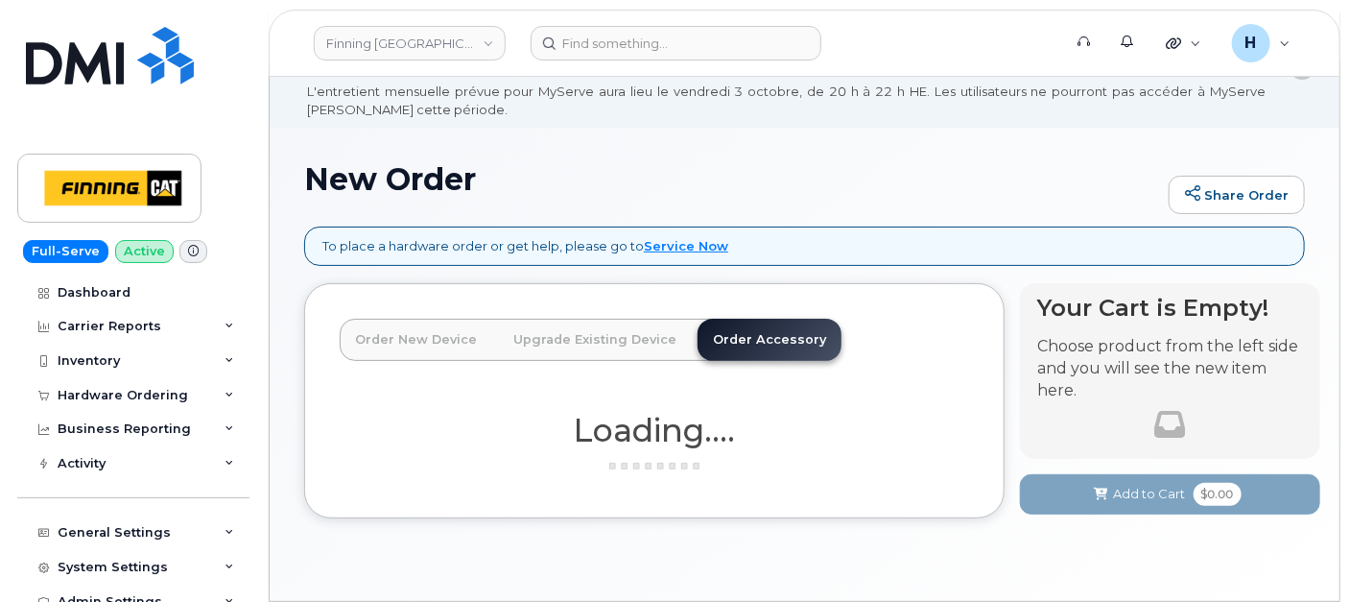
scroll to position [125, 0]
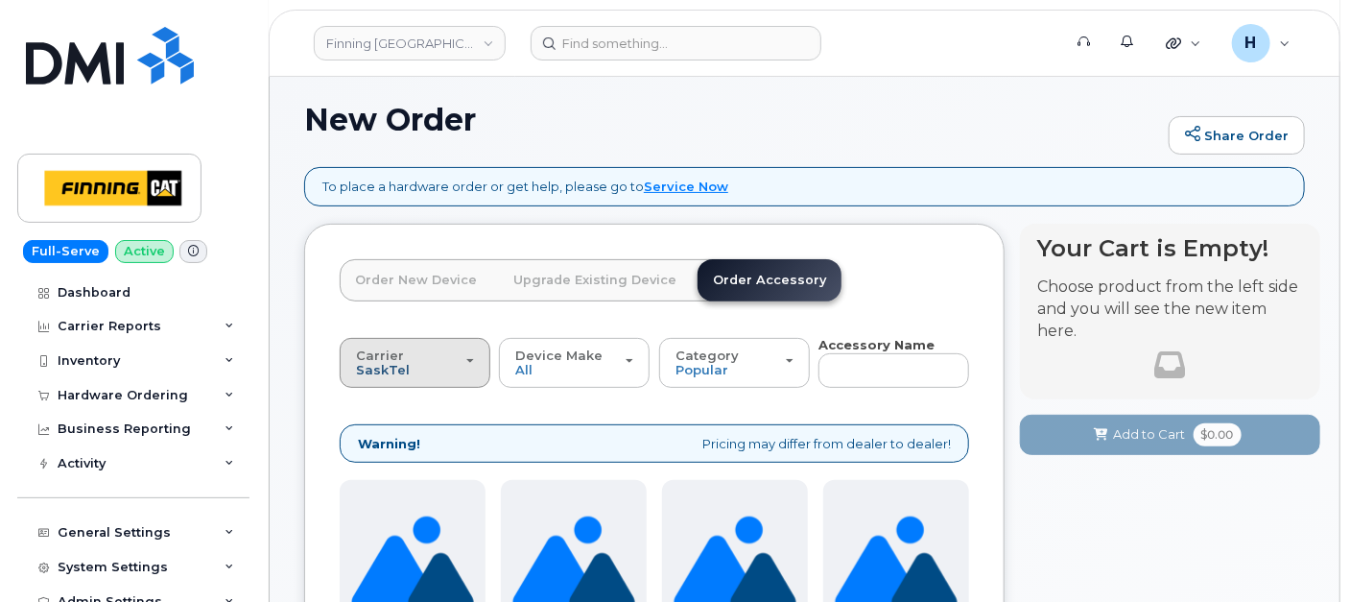
click at [394, 374] on span "SaskTel" at bounding box center [383, 369] width 54 height 15
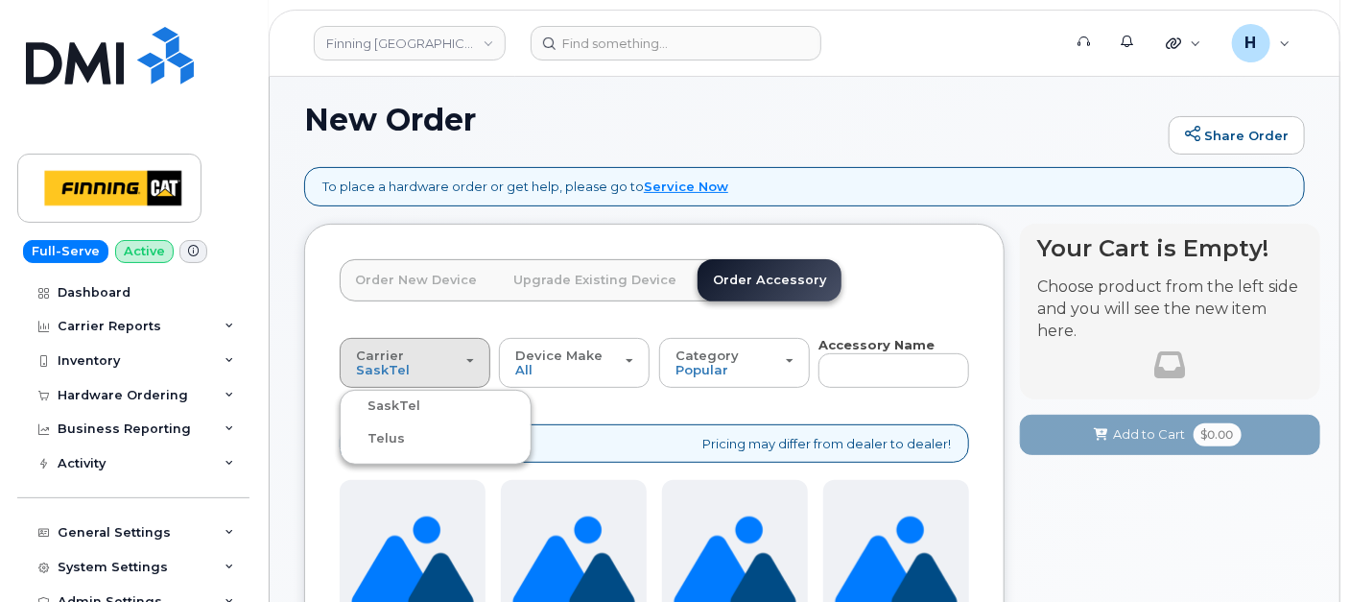
click at [382, 442] on label "Telus" at bounding box center [374, 438] width 60 height 23
click at [0, 0] on input "Telus" at bounding box center [0, 0] width 0 height 0
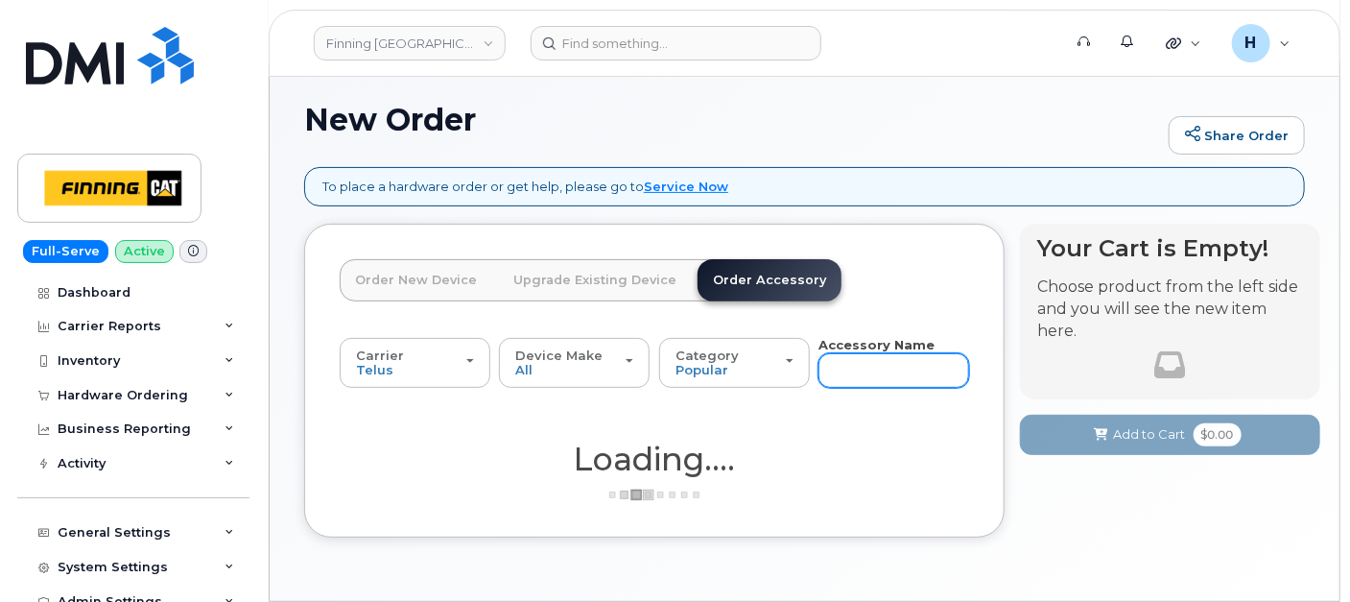
click at [880, 379] on input "text" at bounding box center [893, 370] width 151 height 35
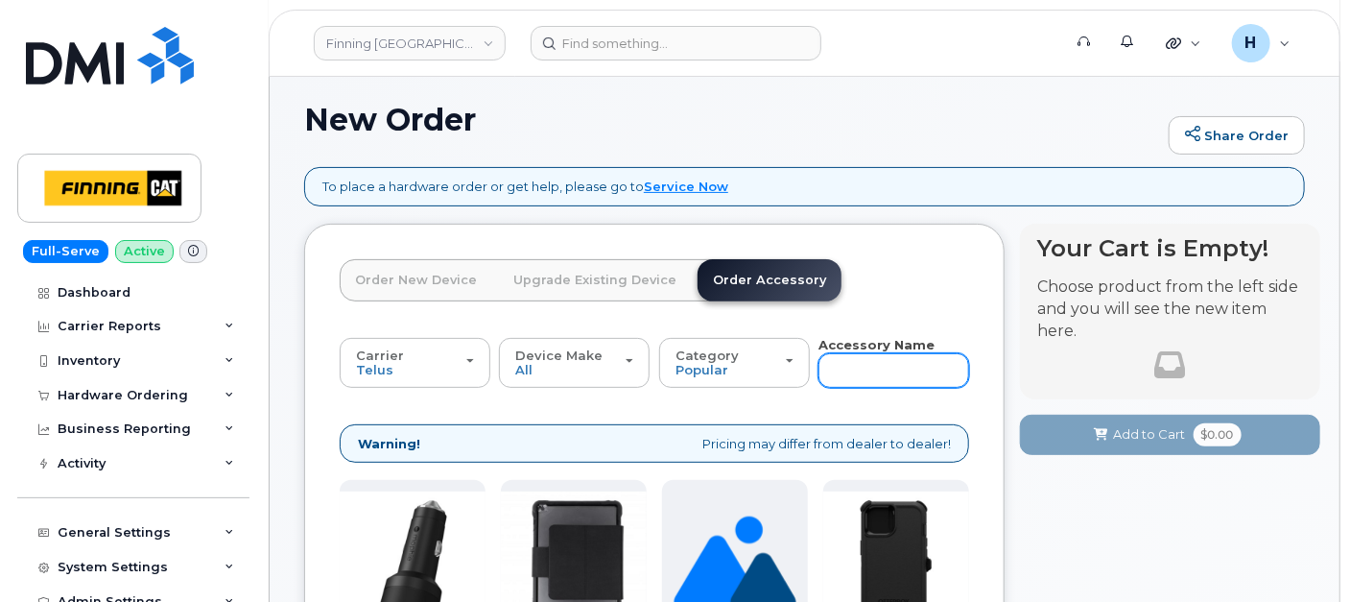
click at [880, 379] on input "text" at bounding box center [893, 370] width 151 height 35
type input "SIM"
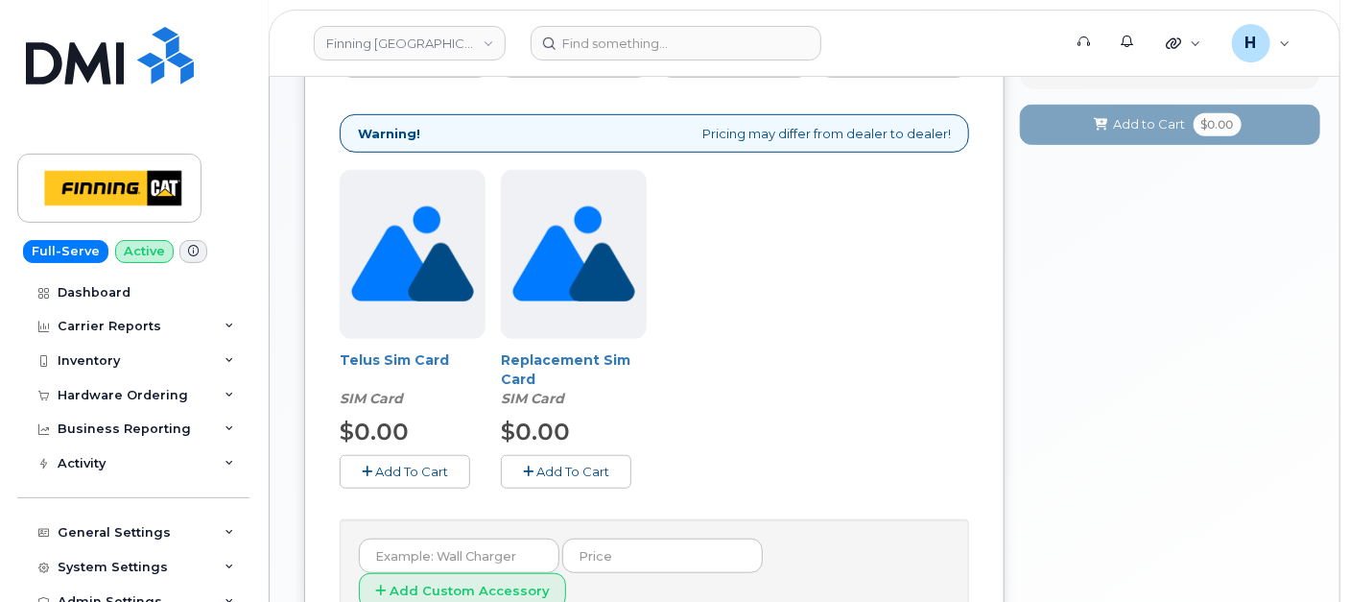
scroll to position [444, 0]
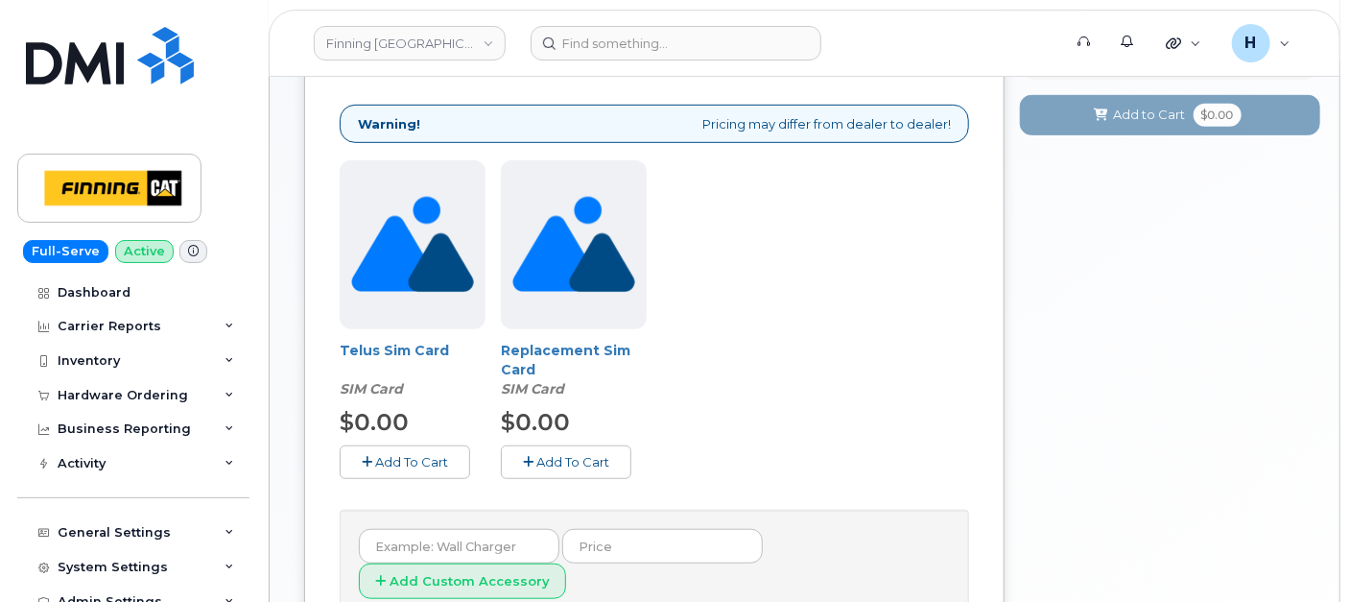
drag, startPoint x: 401, startPoint y: 462, endPoint x: 458, endPoint y: 456, distance: 57.0
click at [401, 462] on span "Add To Cart" at bounding box center [411, 461] width 73 height 15
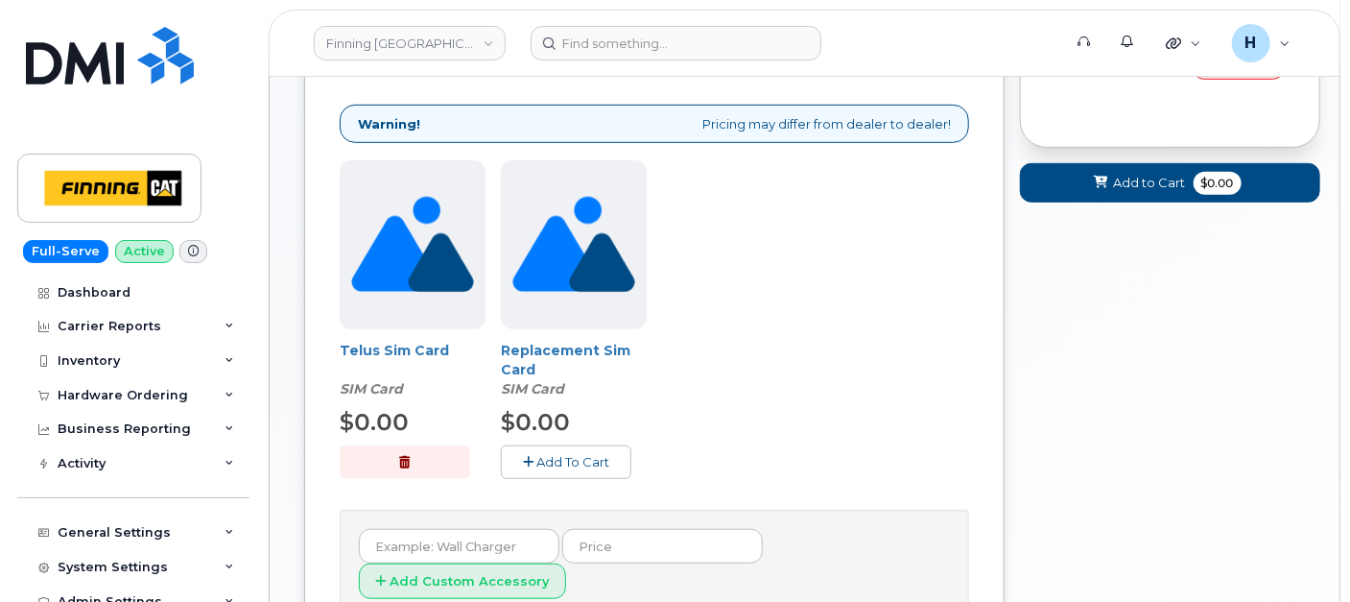
scroll to position [231, 0]
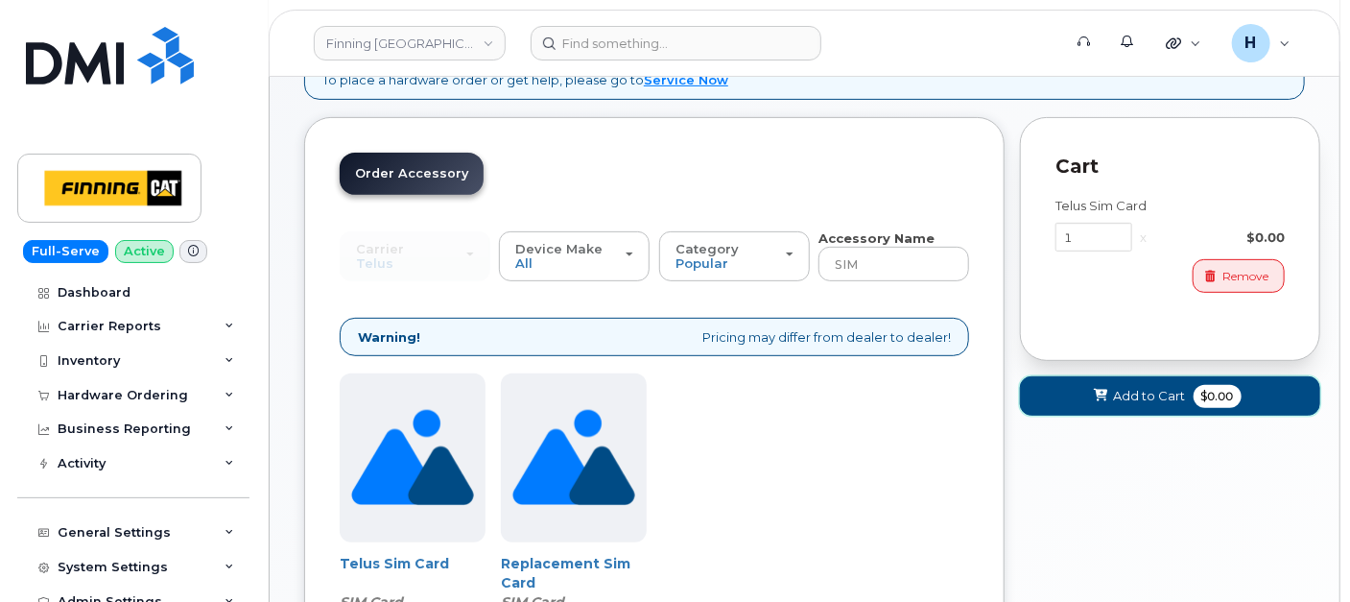
click at [1140, 406] on button "Add to Cart $0.00" at bounding box center [1170, 395] width 300 height 39
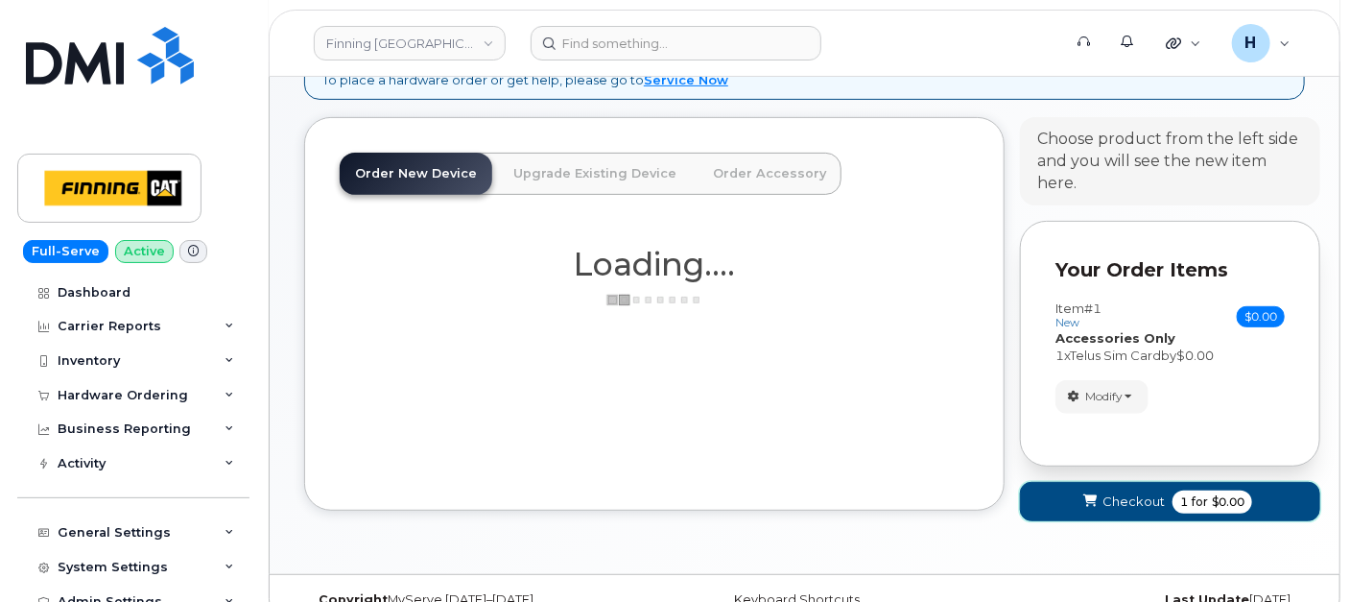
click at [1118, 497] on span "Checkout" at bounding box center [1134, 501] width 62 height 18
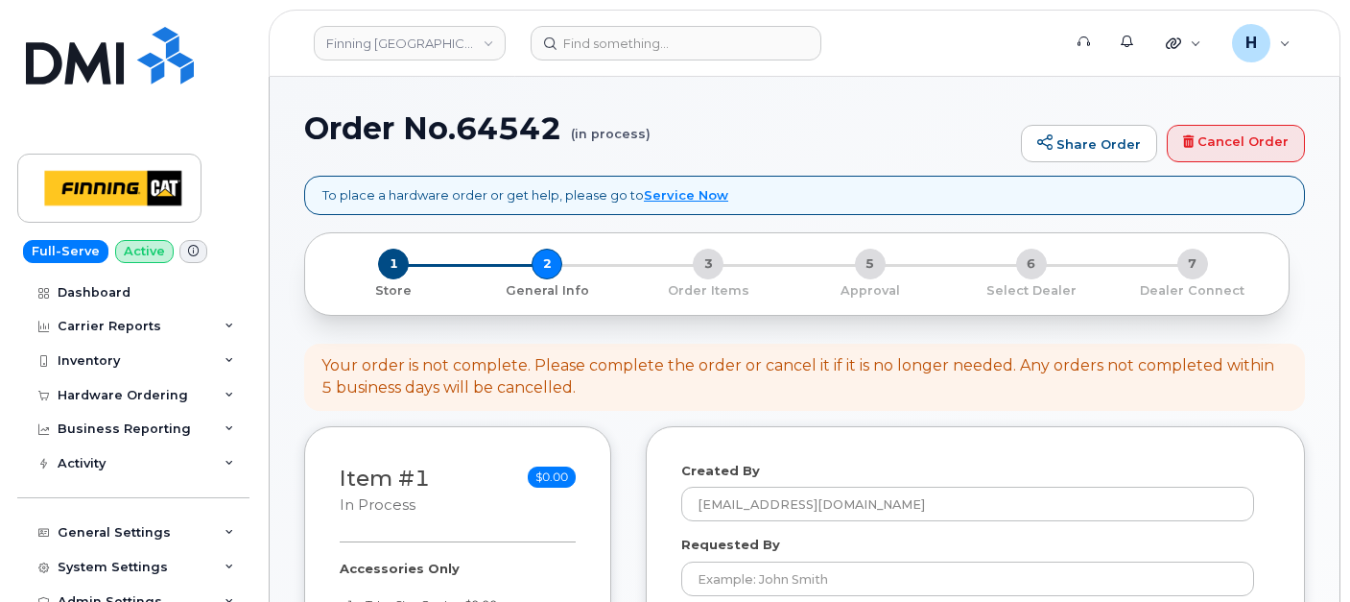
select select
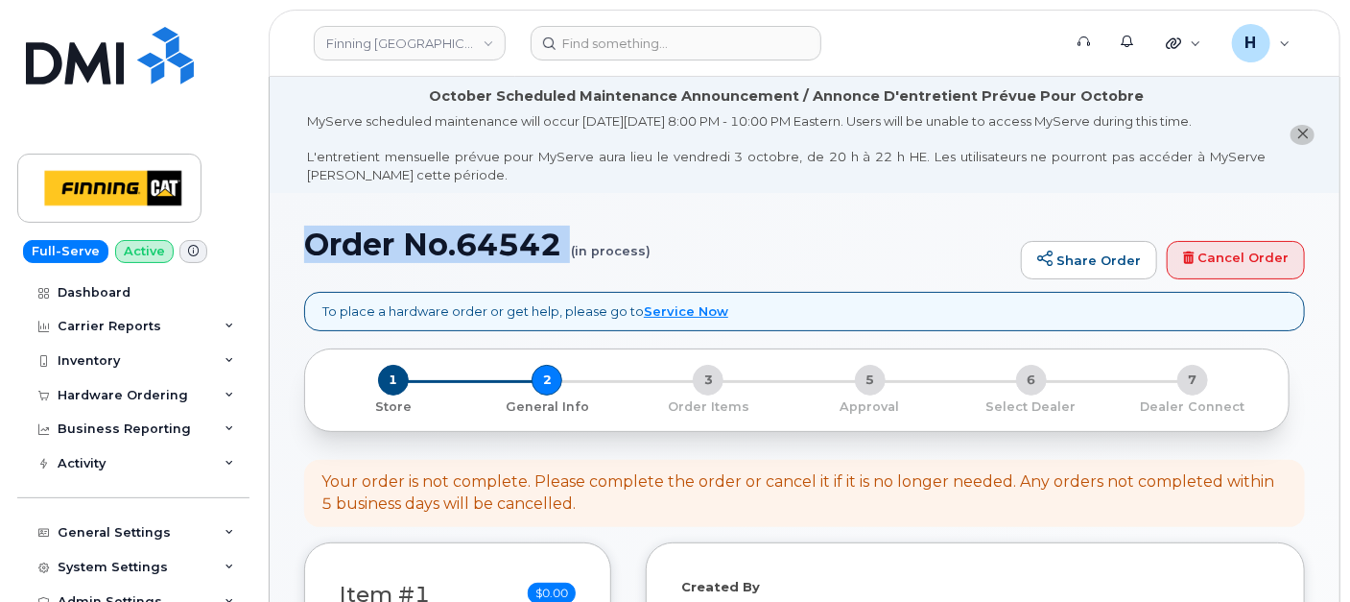
drag, startPoint x: 296, startPoint y: 251, endPoint x: 522, endPoint y: 271, distance: 227.3
copy h1 "Order No.64542"
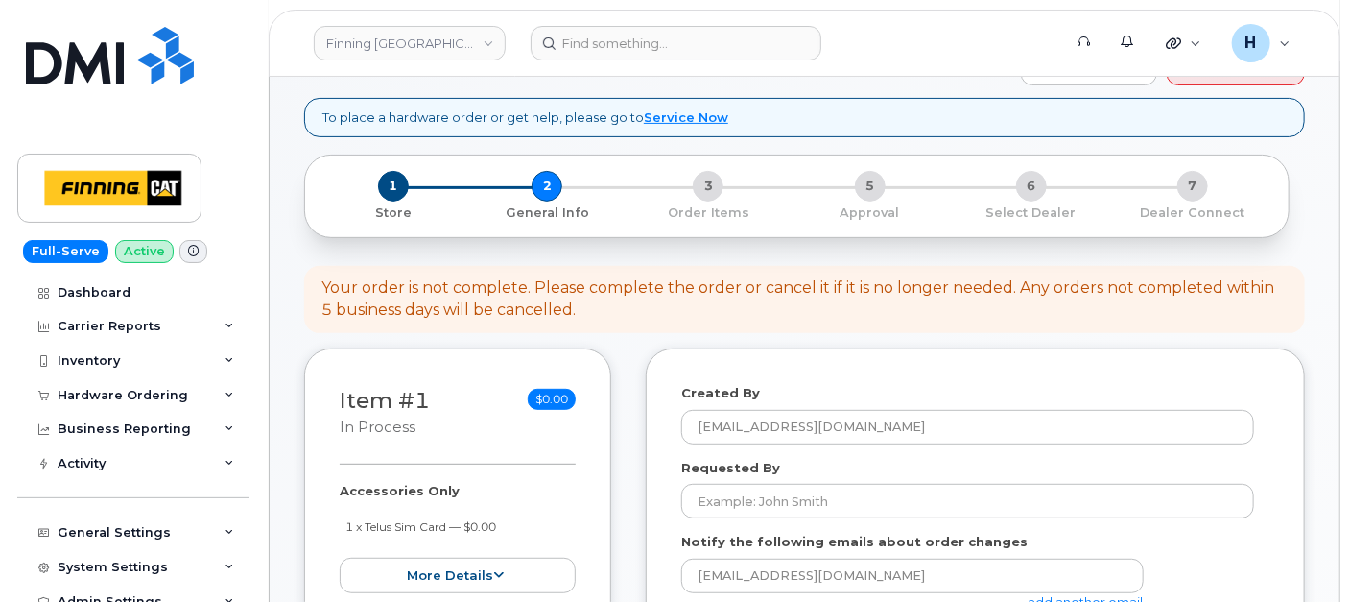
scroll to position [320, 0]
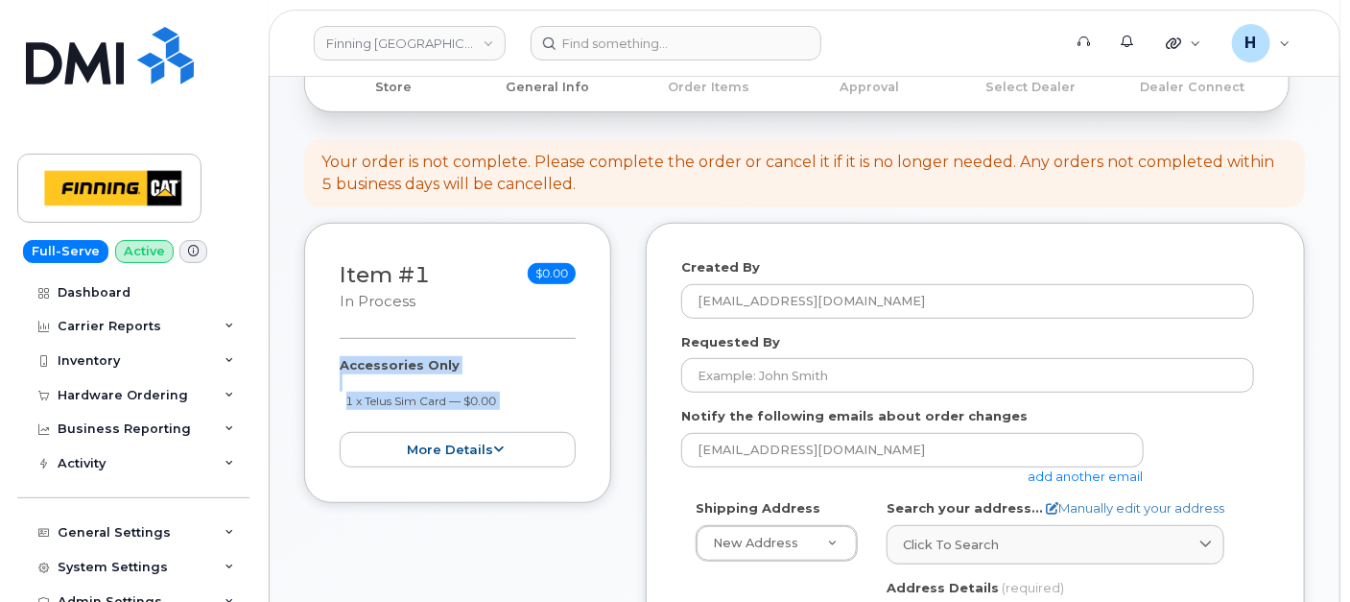
drag, startPoint x: 313, startPoint y: 365, endPoint x: 510, endPoint y: 408, distance: 202.3
click at [510, 408] on div "Item #1 in process $0.00 Accessories Only 1 x Telus Sim Card — $0.00 more detai…" at bounding box center [457, 363] width 307 height 280
copy div "Accessories Only 1 x Telus Sim Card — $0.00 more details Request Accessories On…"
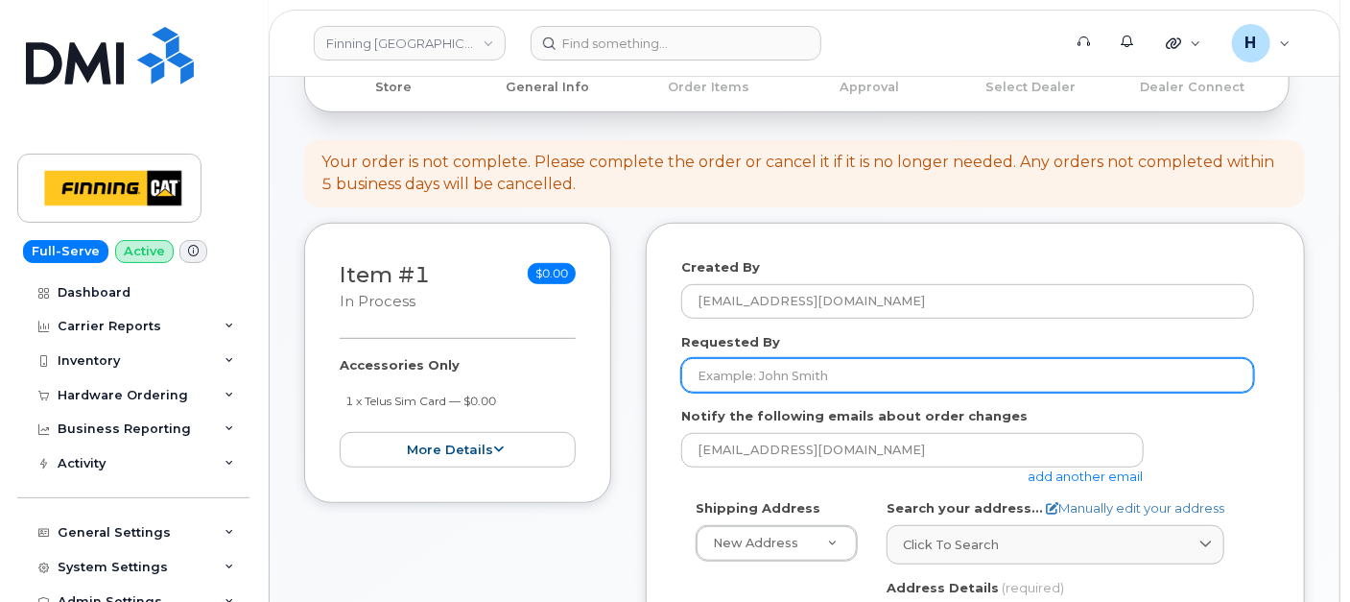
click at [770, 365] on input "Requested By" at bounding box center [967, 375] width 573 height 35
